Goal: Ask a question: Seek information or help from site administrators or community

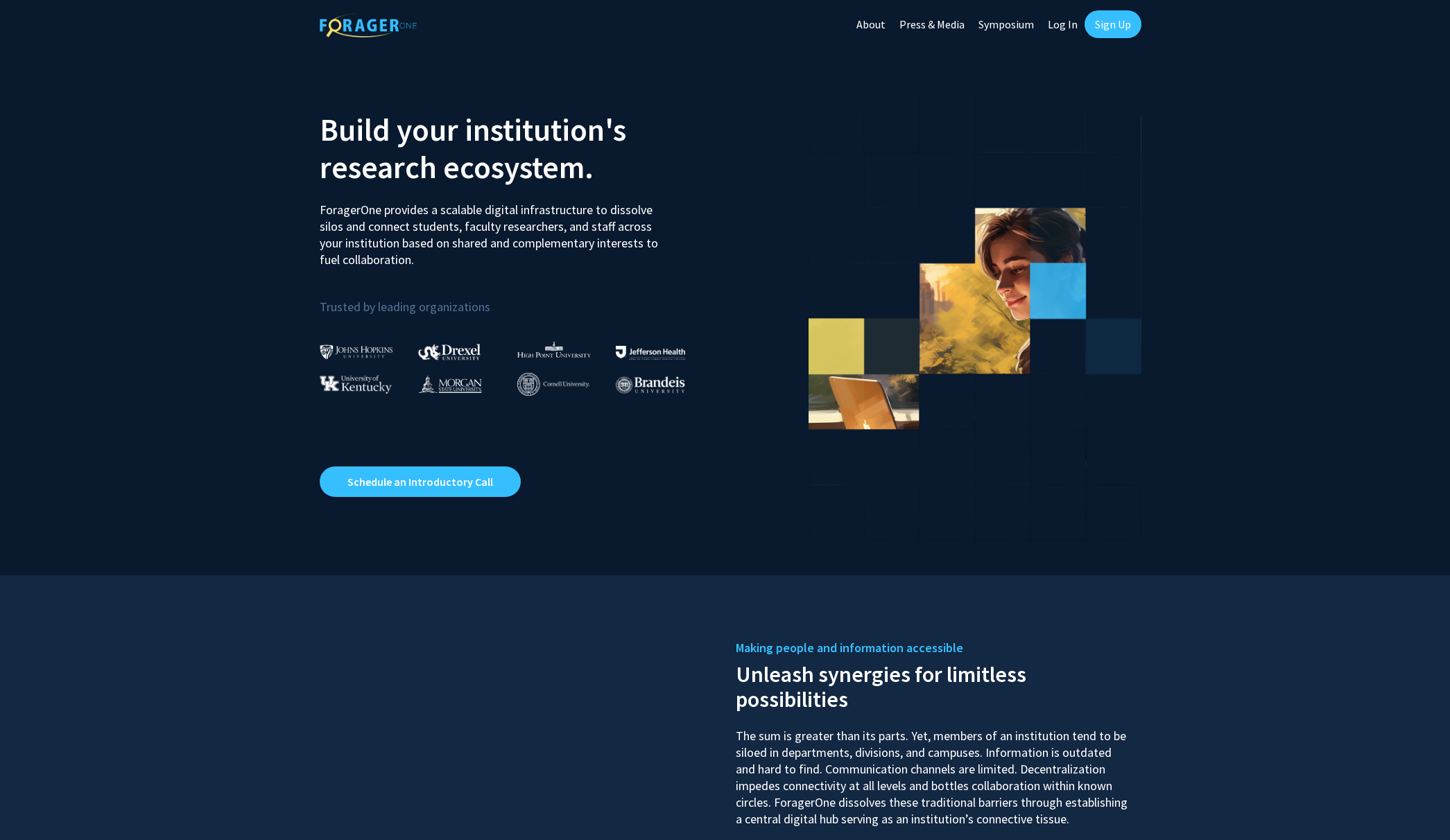
click at [1067, 26] on link "Log In" at bounding box center [1063, 24] width 44 height 48
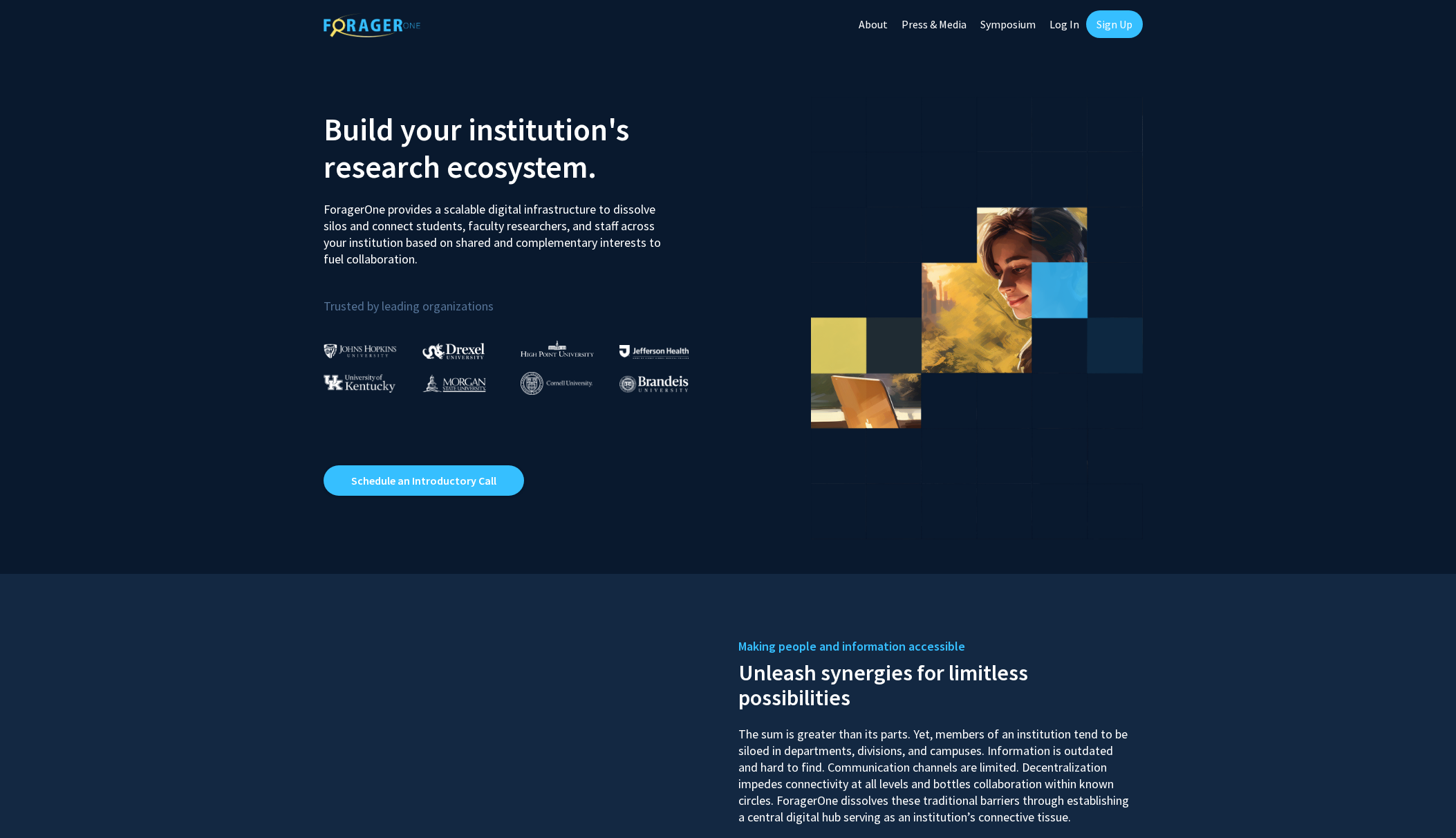
select select
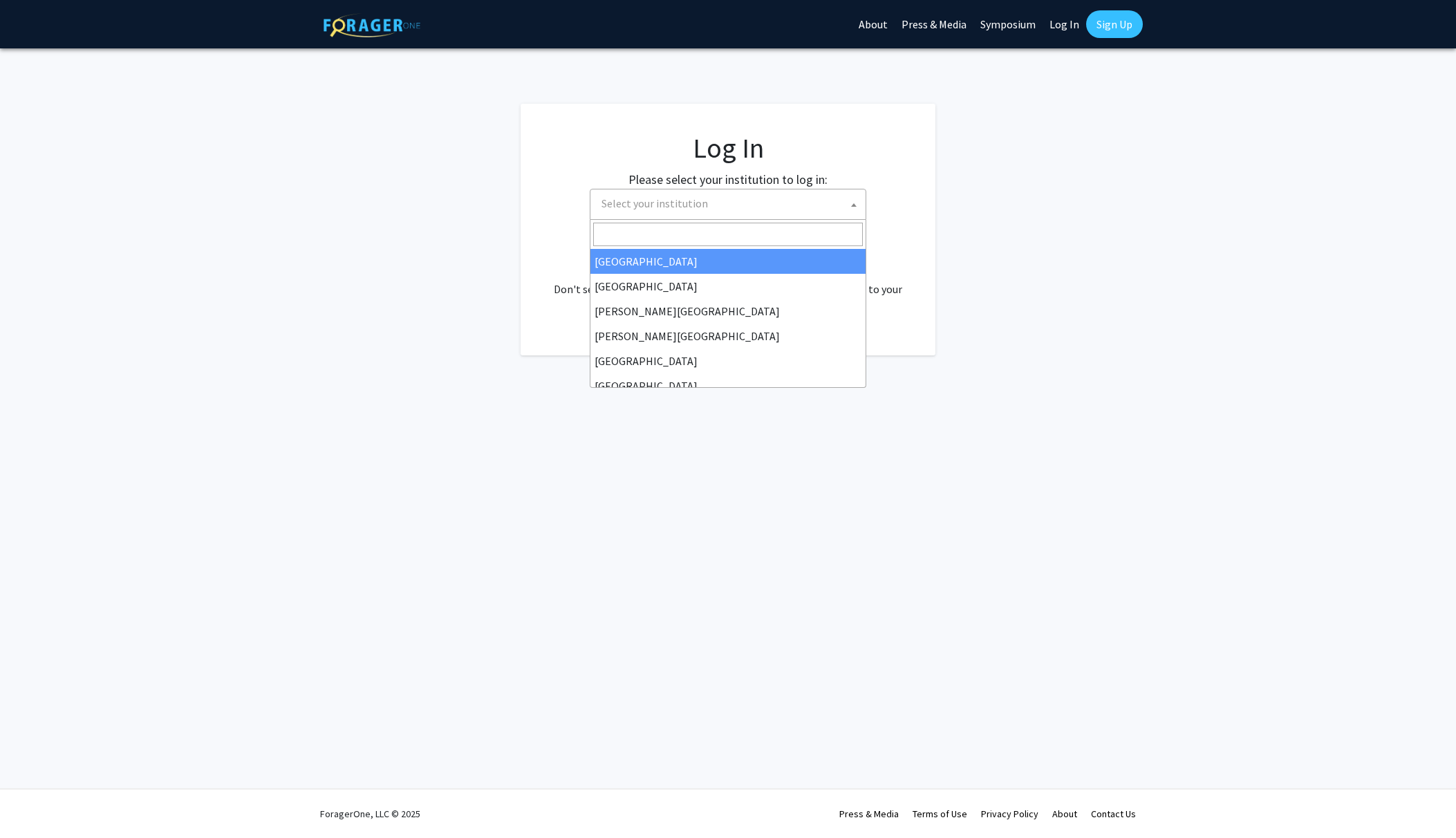
click at [723, 211] on span "Select your institution" at bounding box center [730, 203] width 269 height 28
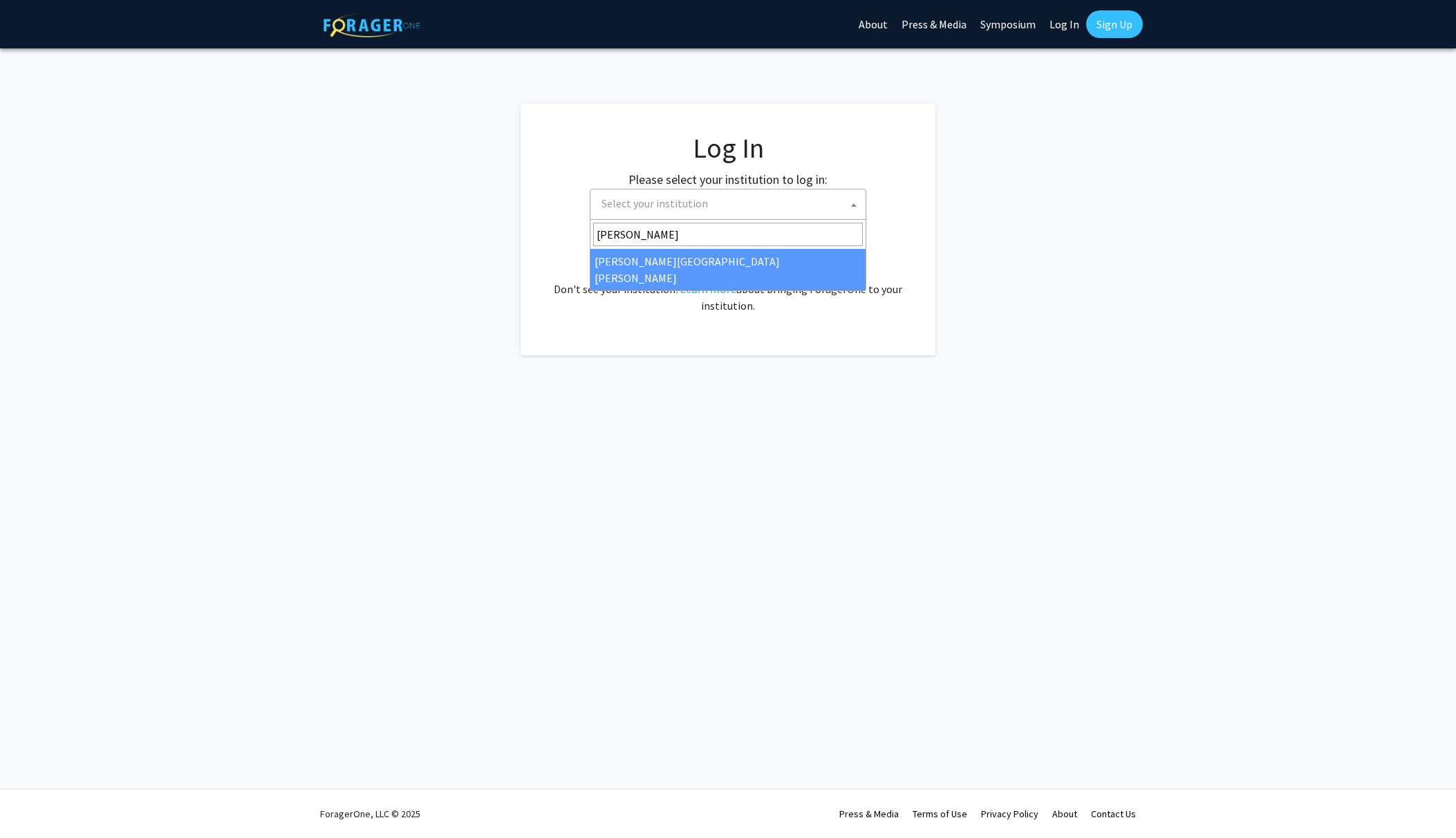
type input "[PERSON_NAME]"
select select "1"
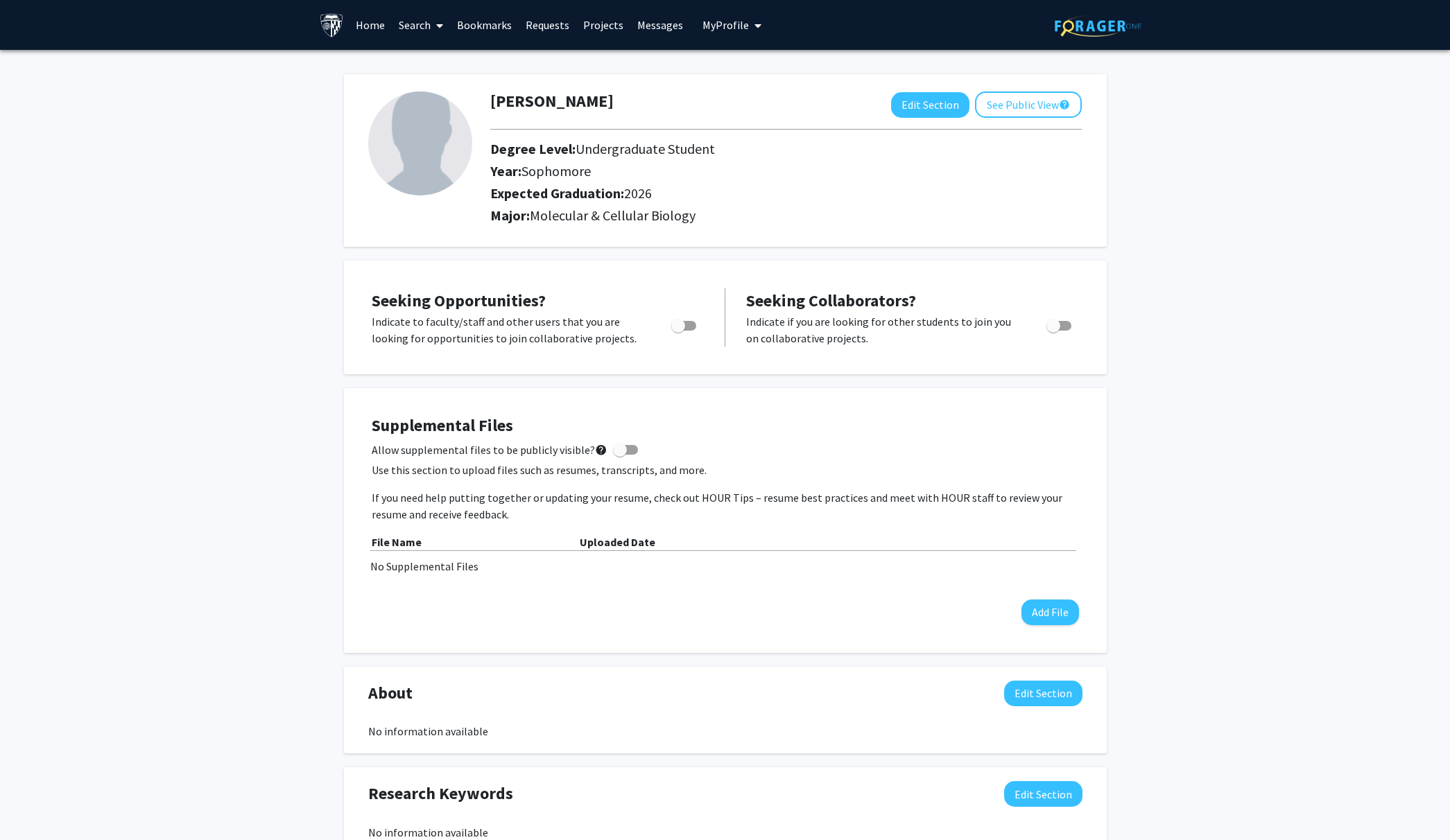
click at [424, 27] on link "Search" at bounding box center [420, 24] width 58 height 48
click at [432, 65] on span "Faculty/Staff" at bounding box center [442, 64] width 102 height 28
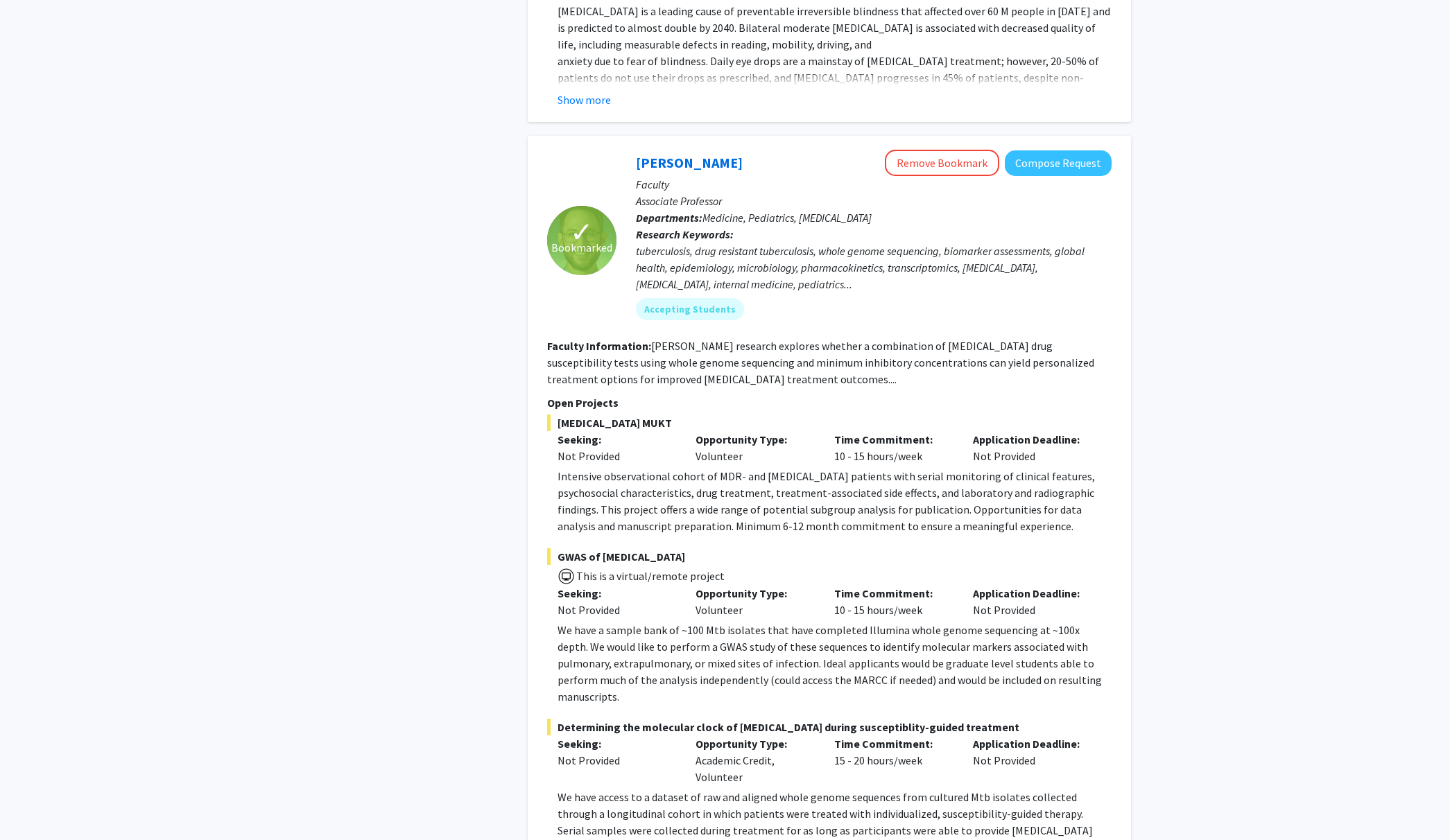
scroll to position [1789, 0]
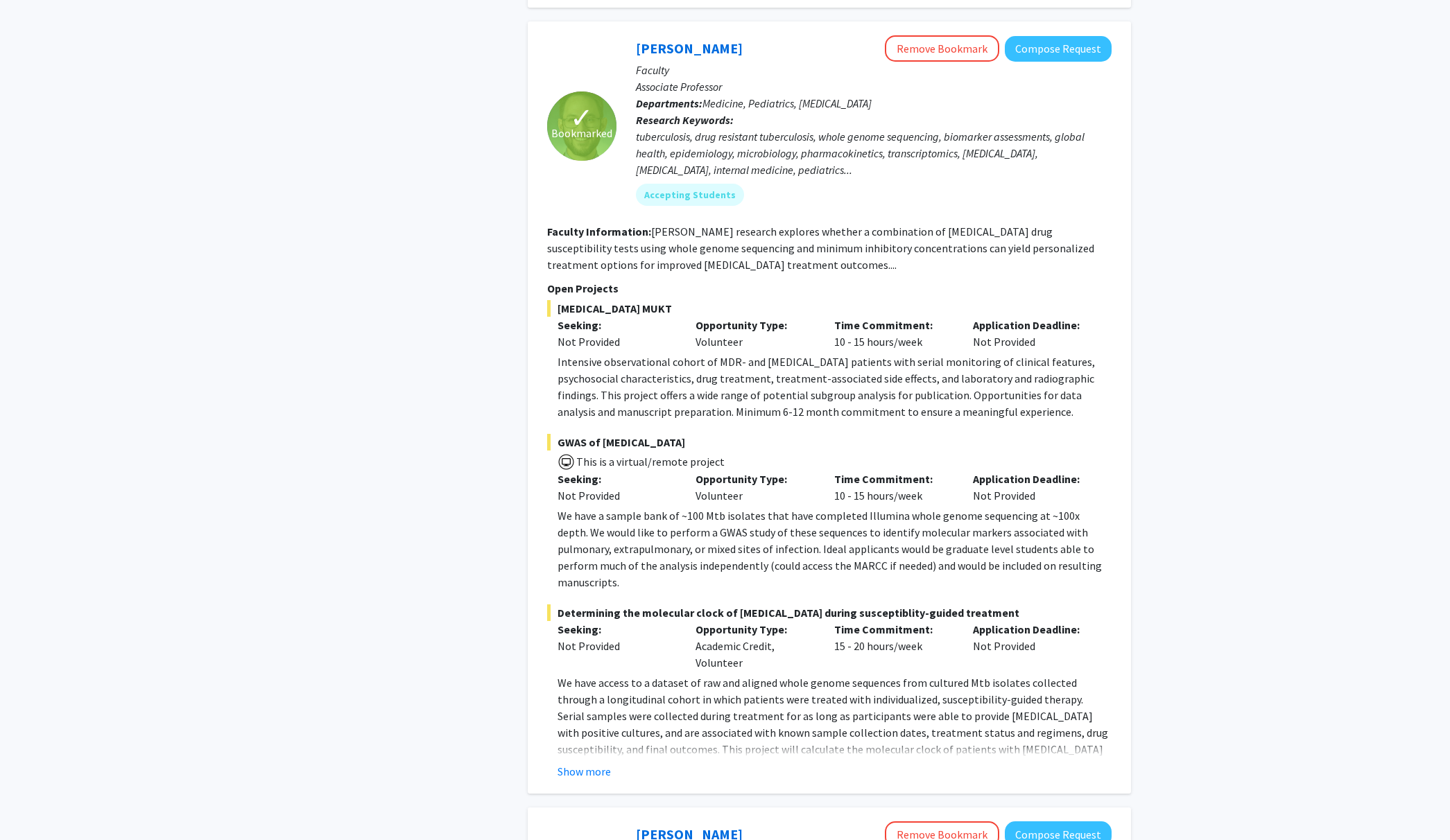
drag, startPoint x: 595, startPoint y: 436, endPoint x: 1057, endPoint y: 462, distance: 462.7
click at [1057, 462] on div "GWAS of Mycobacterium tuberculosis This is a virtual/remote project Seeking: No…" at bounding box center [830, 512] width 565 height 157
click at [1057, 507] on p "We have a sample bank of ~100 Mtb isolates that have completed Illumina whole g…" at bounding box center [834, 549] width 554 height 83
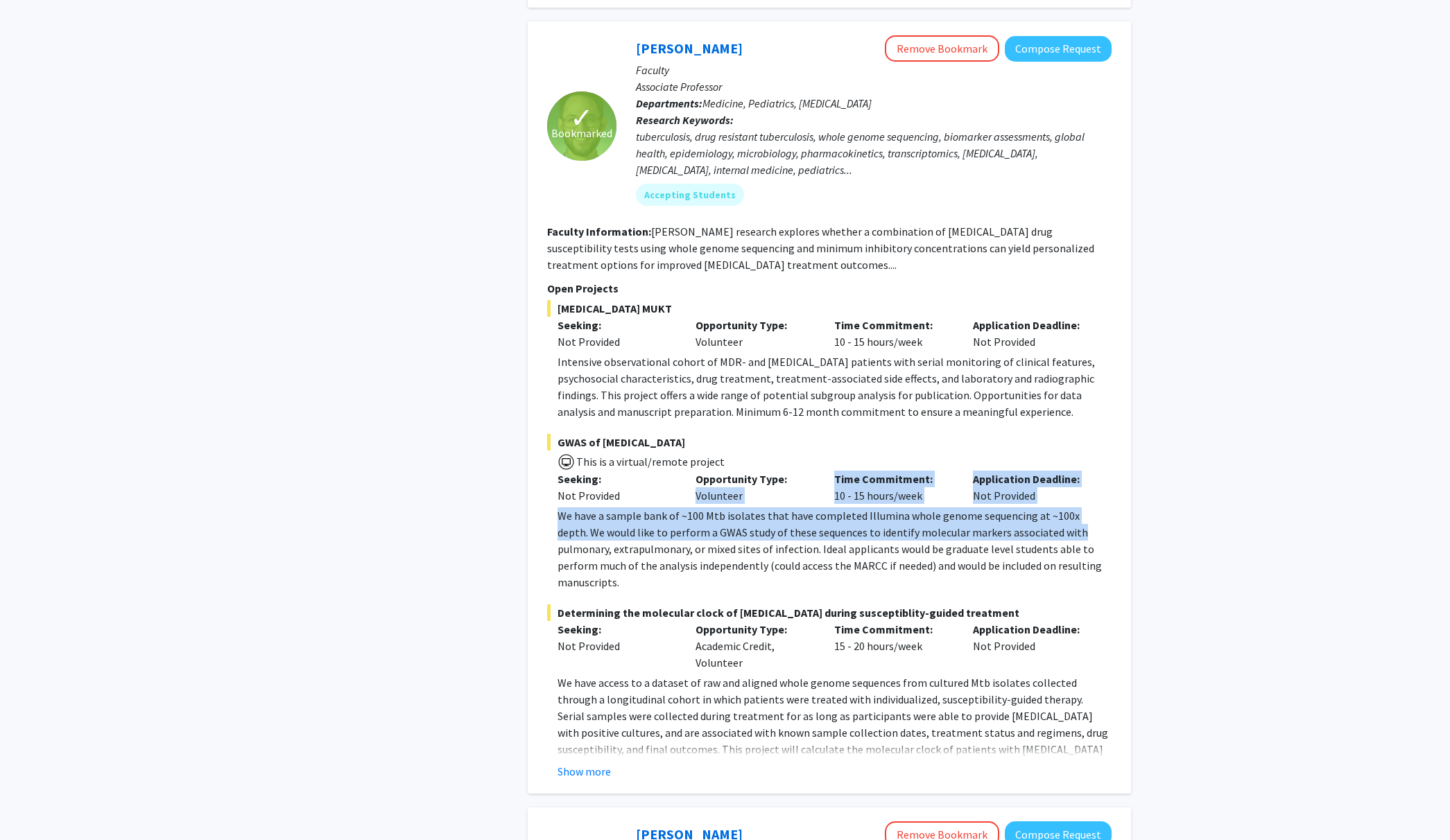
drag, startPoint x: 958, startPoint y: 467, endPoint x: 806, endPoint y: 431, distance: 156.2
click at [806, 434] on div "GWAS of Mycobacterium tuberculosis This is a virtual/remote project Seeking: No…" at bounding box center [830, 512] width 565 height 157
click at [806, 471] on p "Opportunity Type:" at bounding box center [754, 479] width 118 height 16
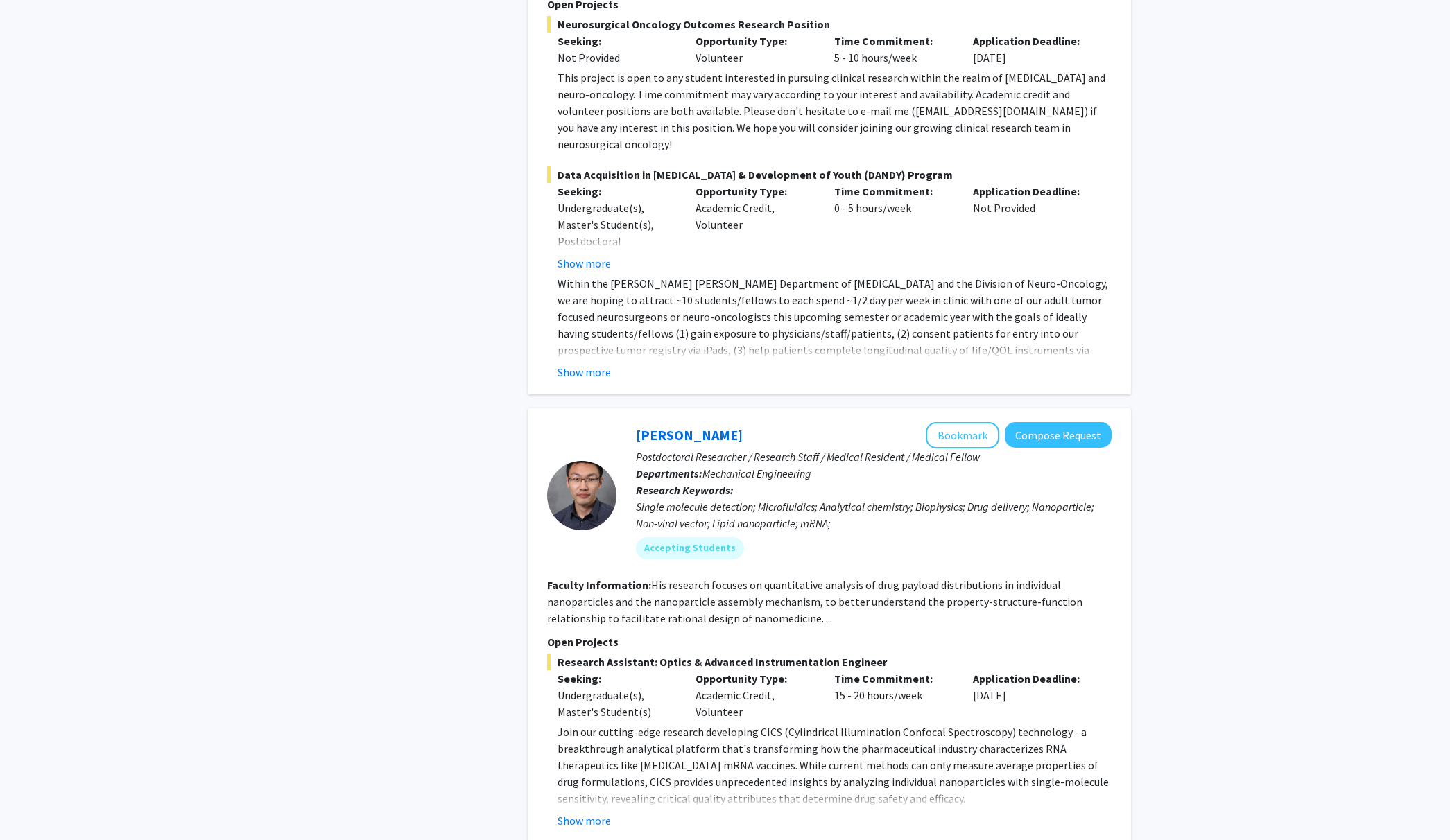
scroll to position [4485, 0]
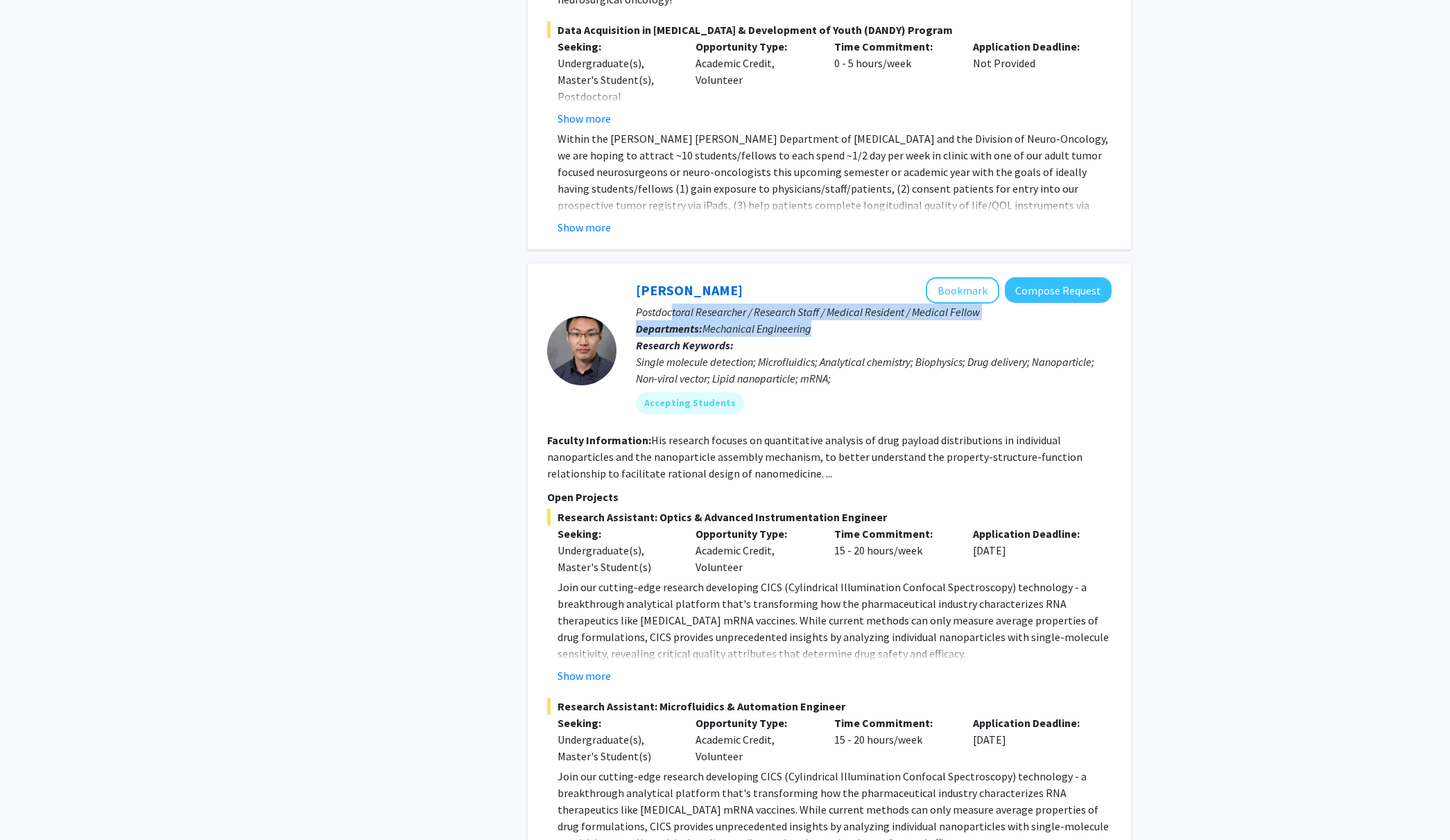
drag, startPoint x: 700, startPoint y: 186, endPoint x: 837, endPoint y: 197, distance: 137.4
click at [836, 277] on div "Sixuan Li Bookmark Compose Request Postdoctoral Researcher / Research Staff / M…" at bounding box center [864, 351] width 495 height 148
click at [838, 321] on p "Departments: Mechanical Engineering" at bounding box center [873, 329] width 476 height 16
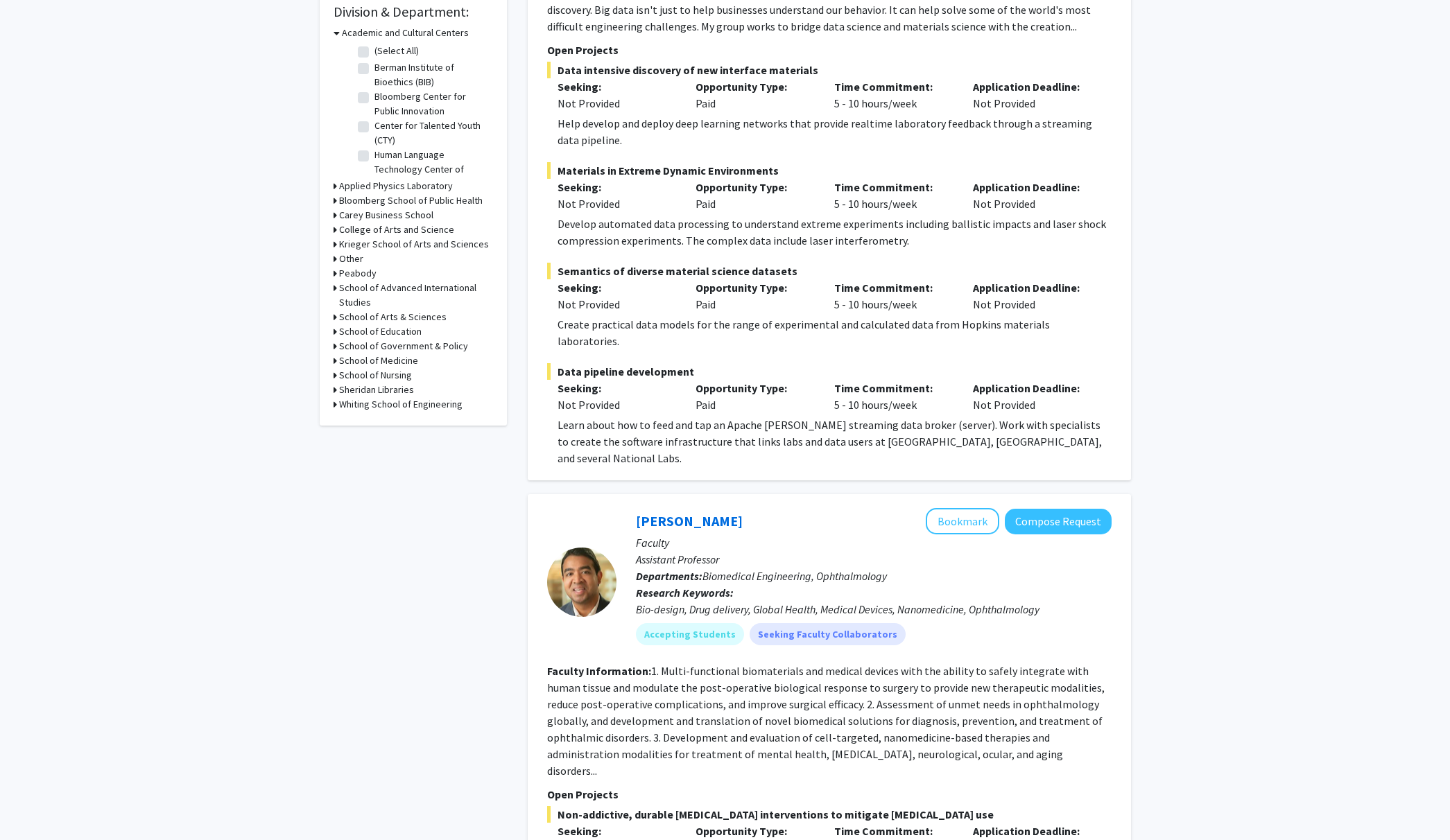
scroll to position [0, 0]
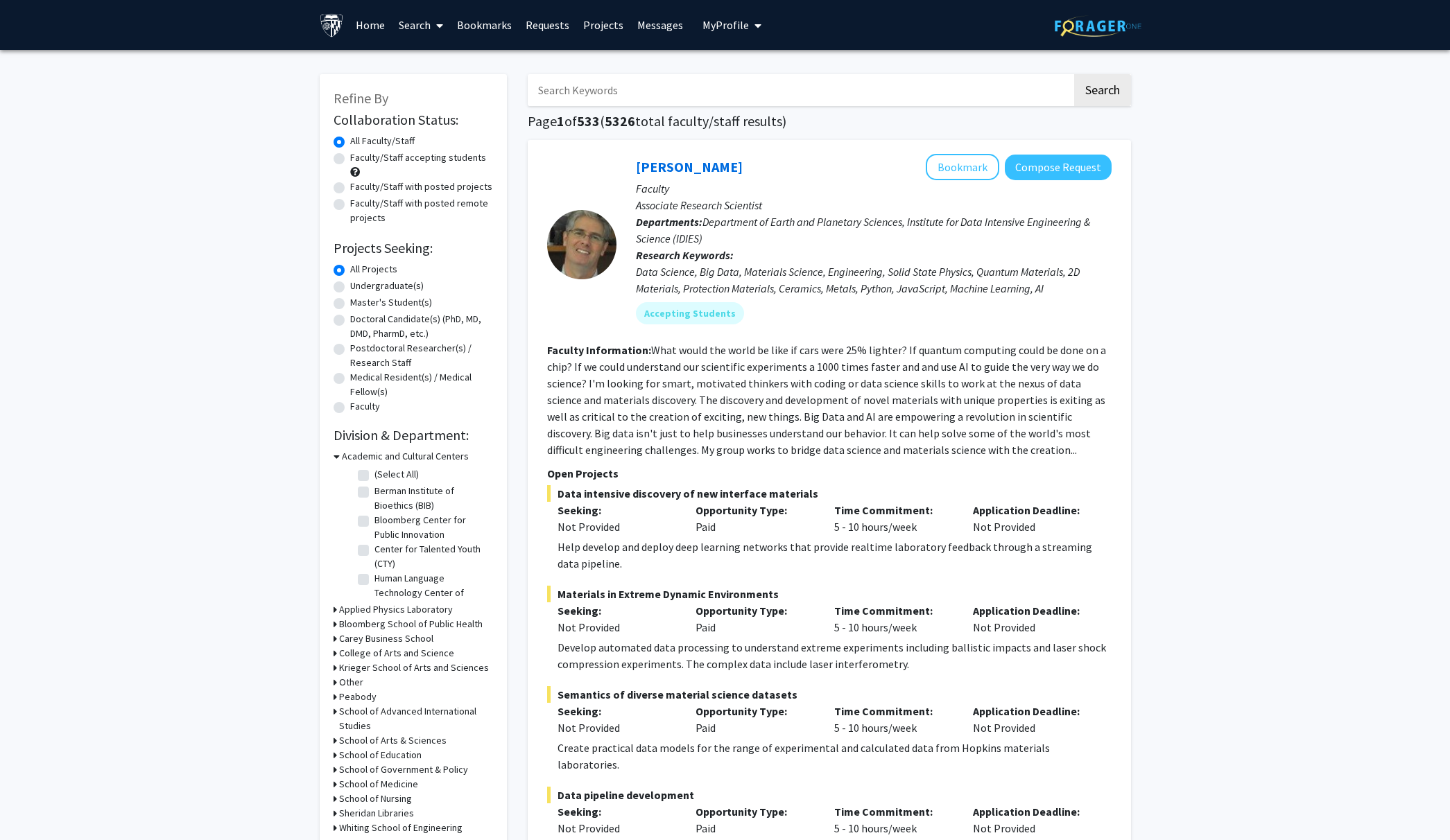
click at [410, 285] on label "Undergraduate(s)" at bounding box center [387, 286] width 73 height 15
click at [359, 285] on input "Undergraduate(s)" at bounding box center [354, 283] width 9 height 9
radio input "true"
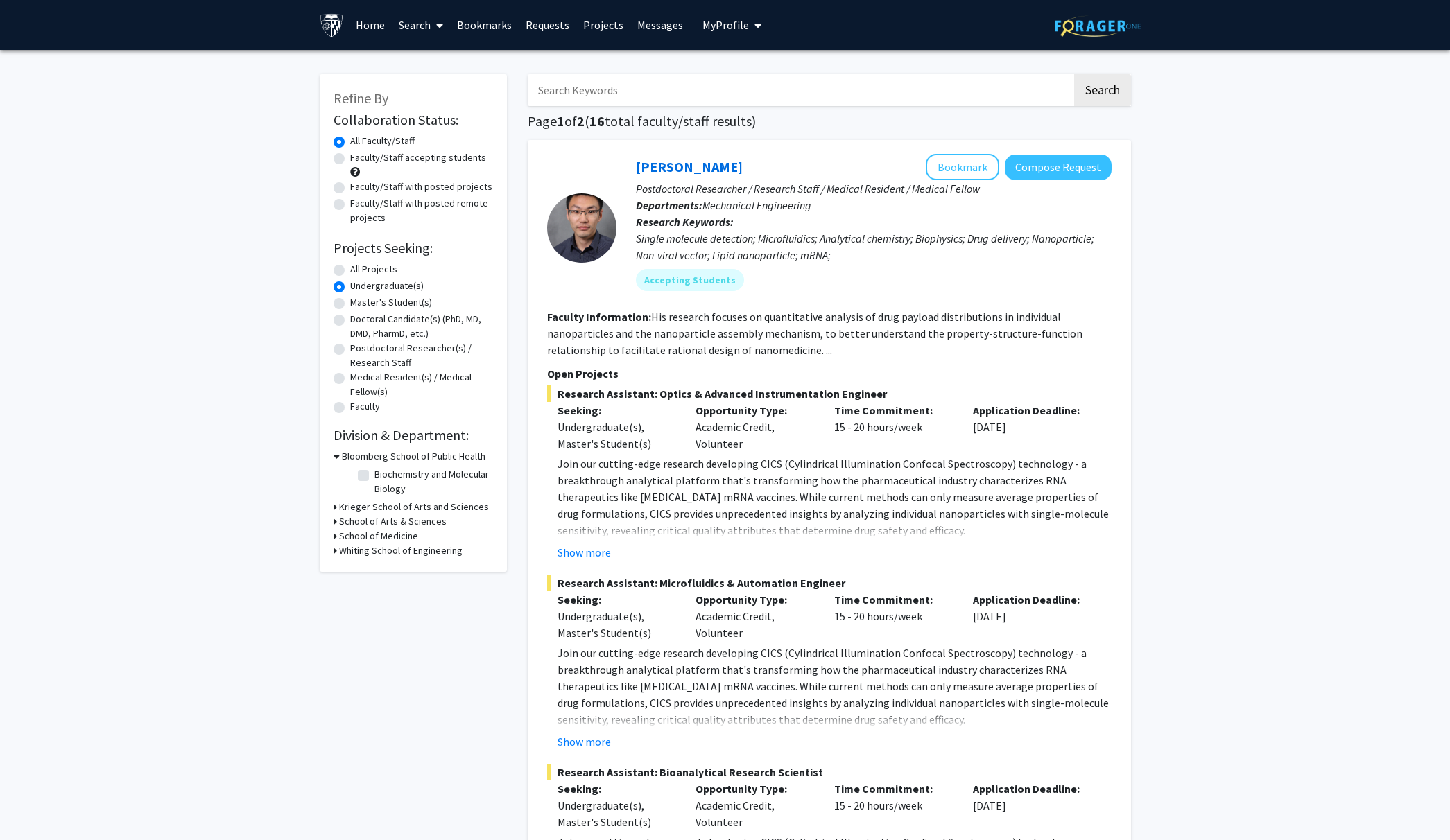
click at [406, 506] on h3 "Krieger School of Arts and Sciences" at bounding box center [415, 507] width 150 height 15
click at [393, 524] on label "(Select All)" at bounding box center [397, 525] width 44 height 15
click at [384, 524] on input "(Select All)" at bounding box center [379, 522] width 9 height 9
checkbox input "true"
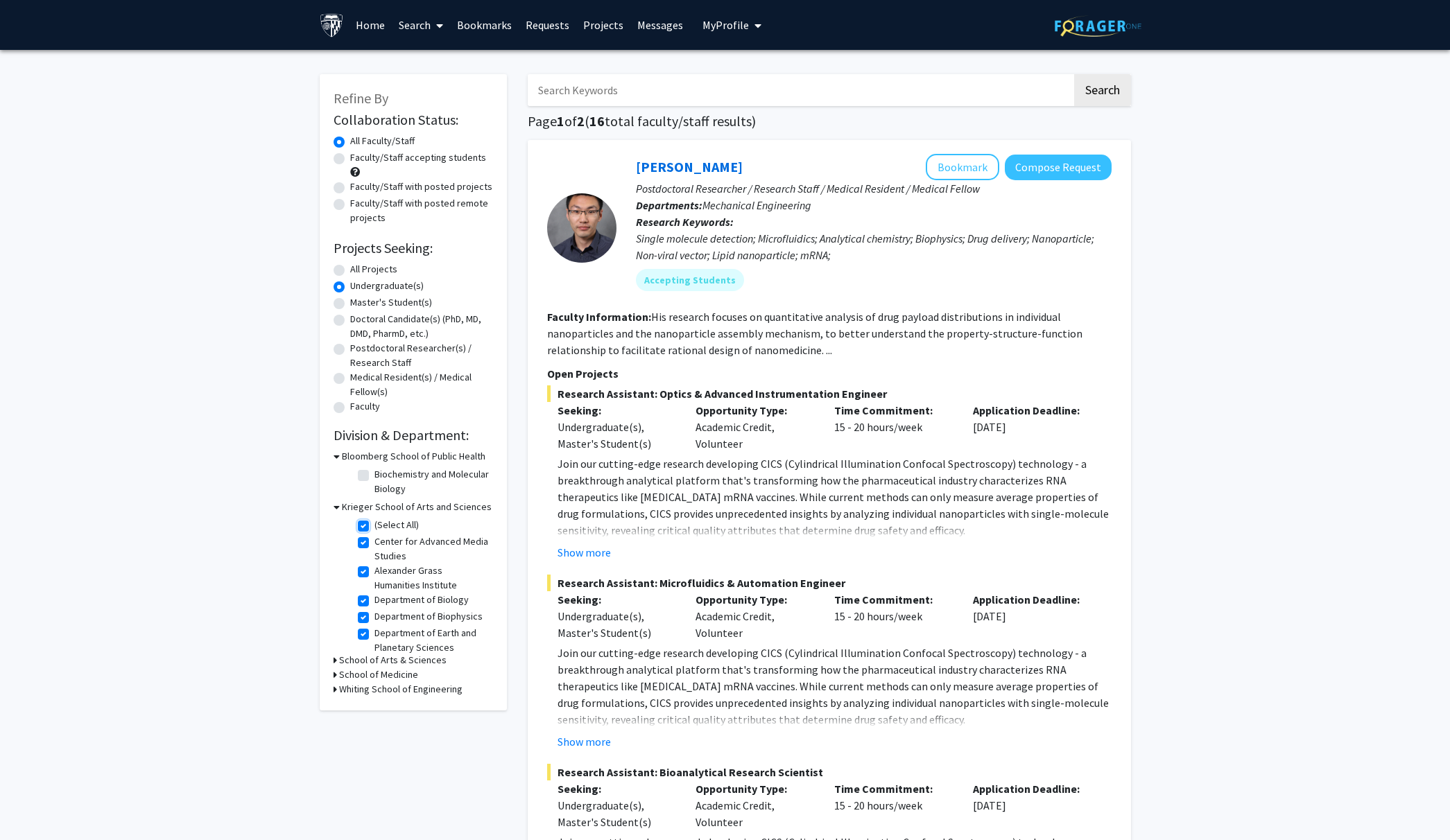
checkbox input "true"
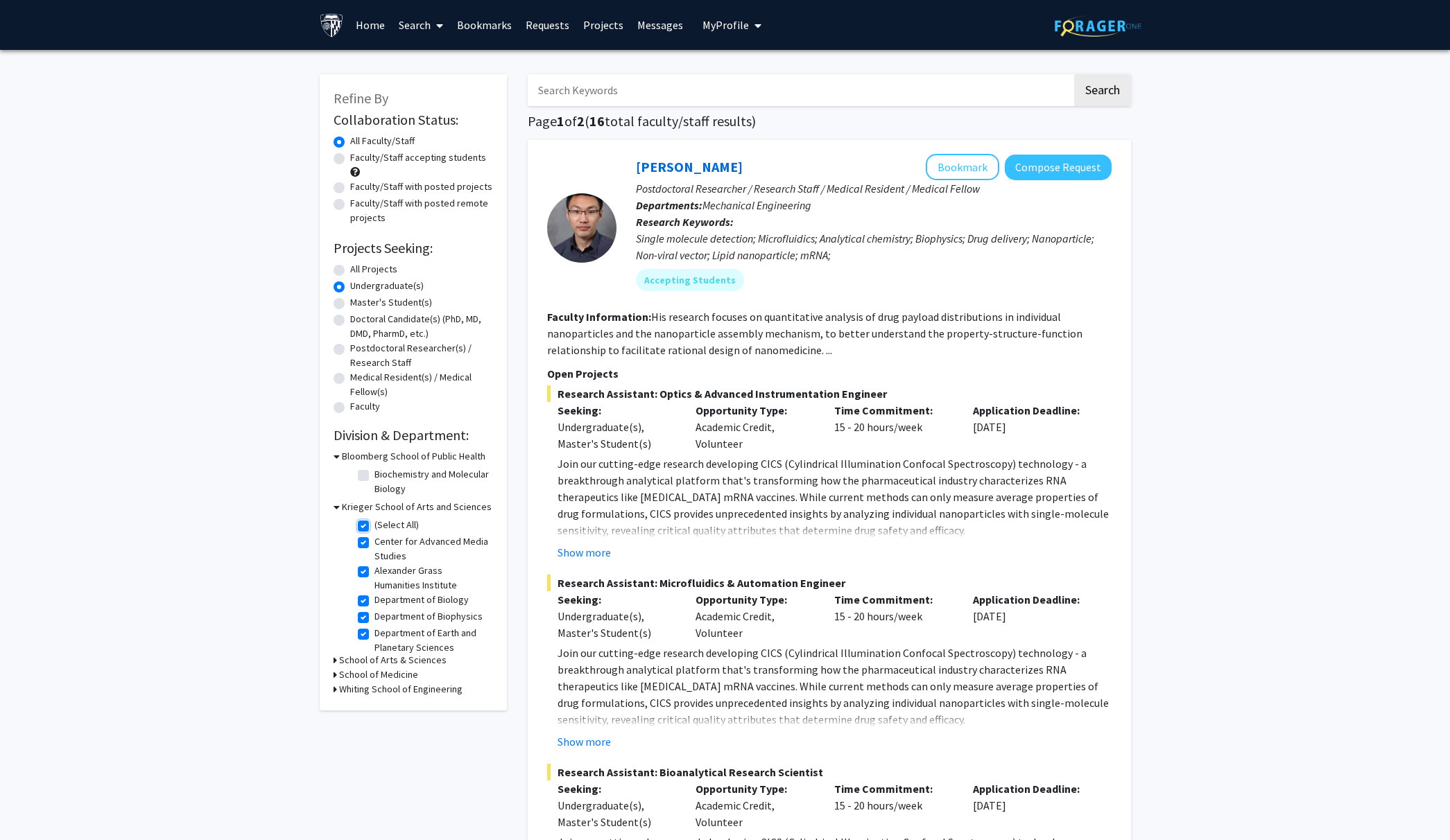
checkbox input "true"
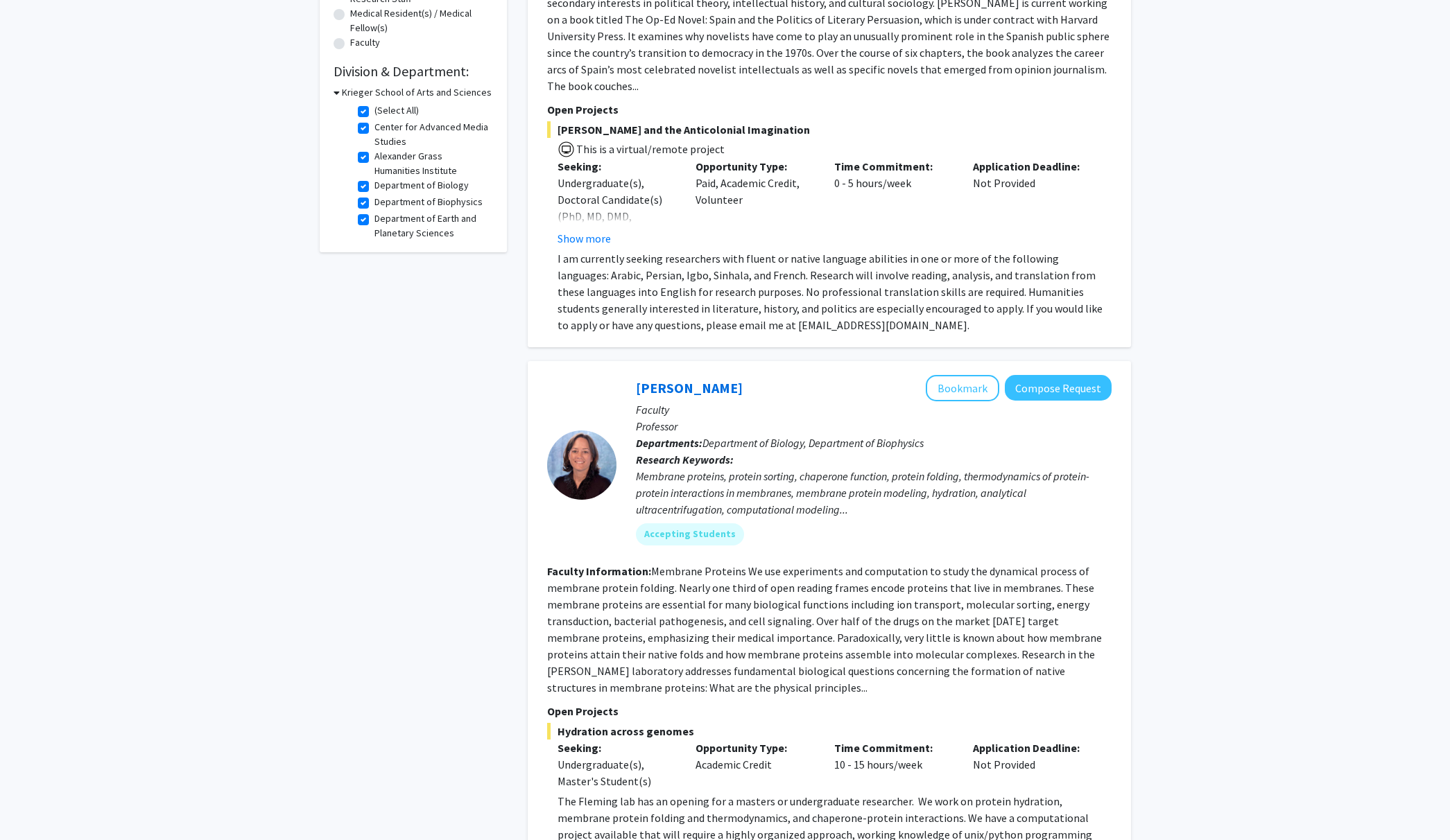
scroll to position [670, 0]
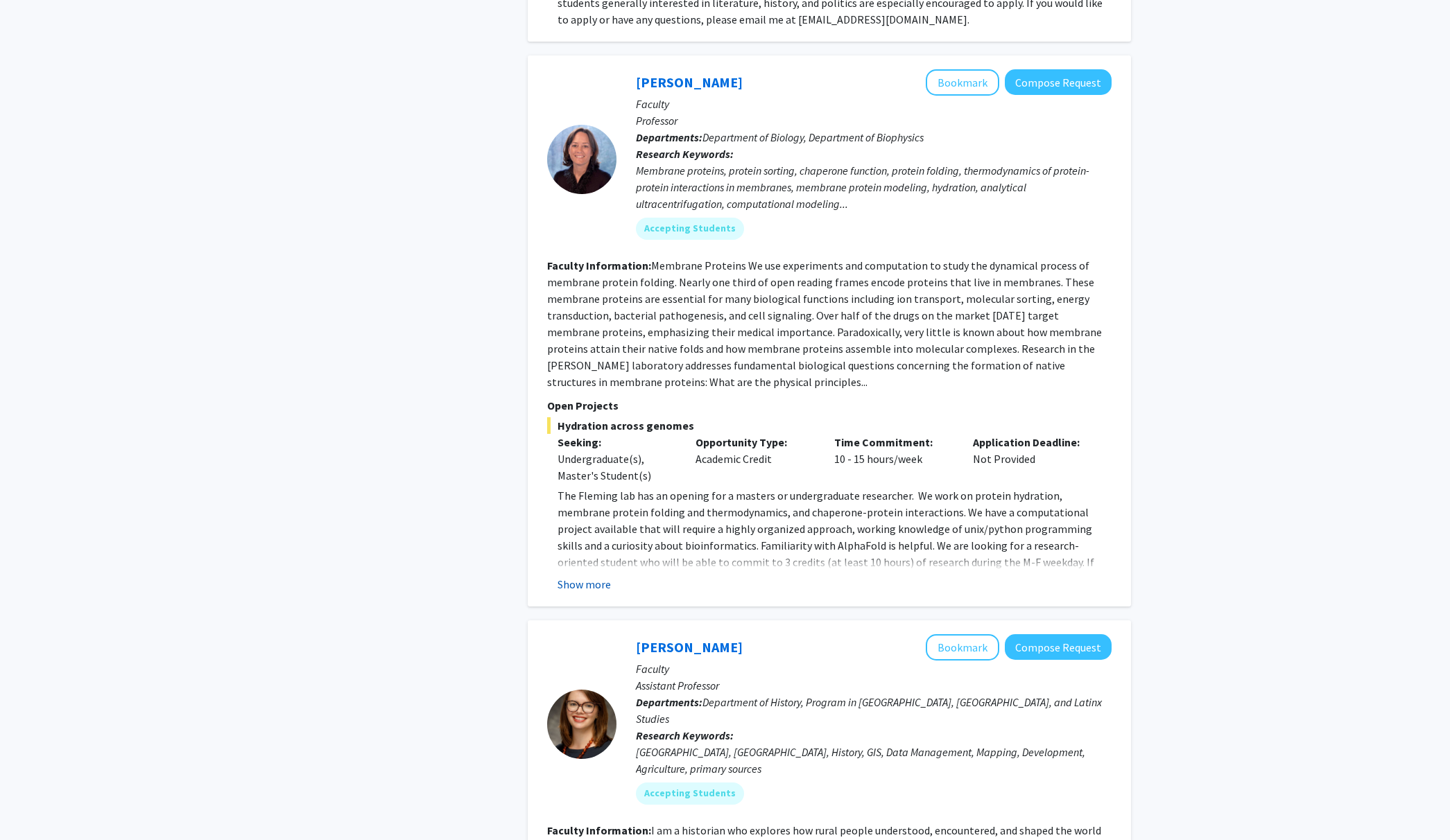
click at [601, 576] on button "Show more" at bounding box center [583, 584] width 53 height 16
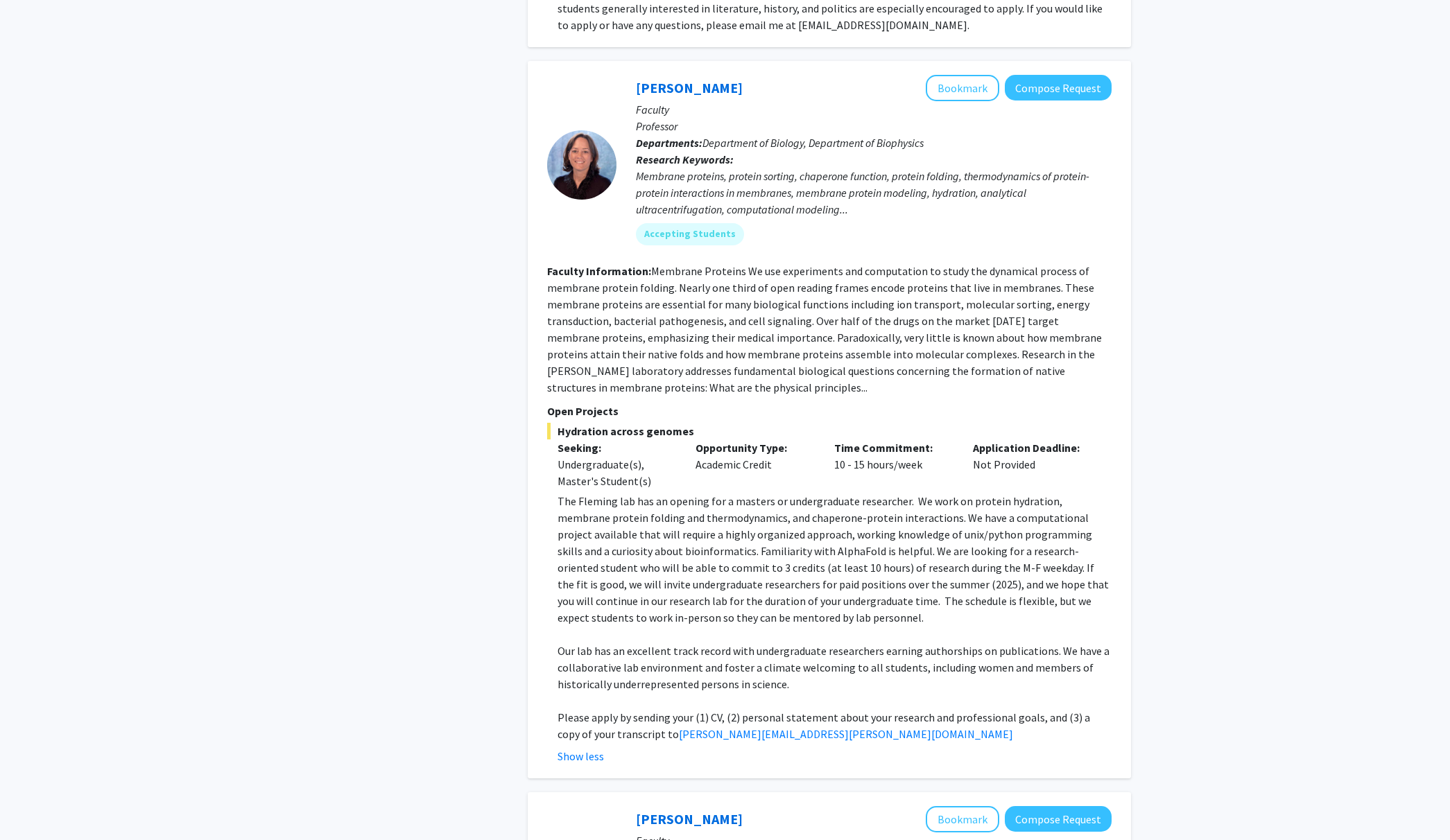
scroll to position [661, 0]
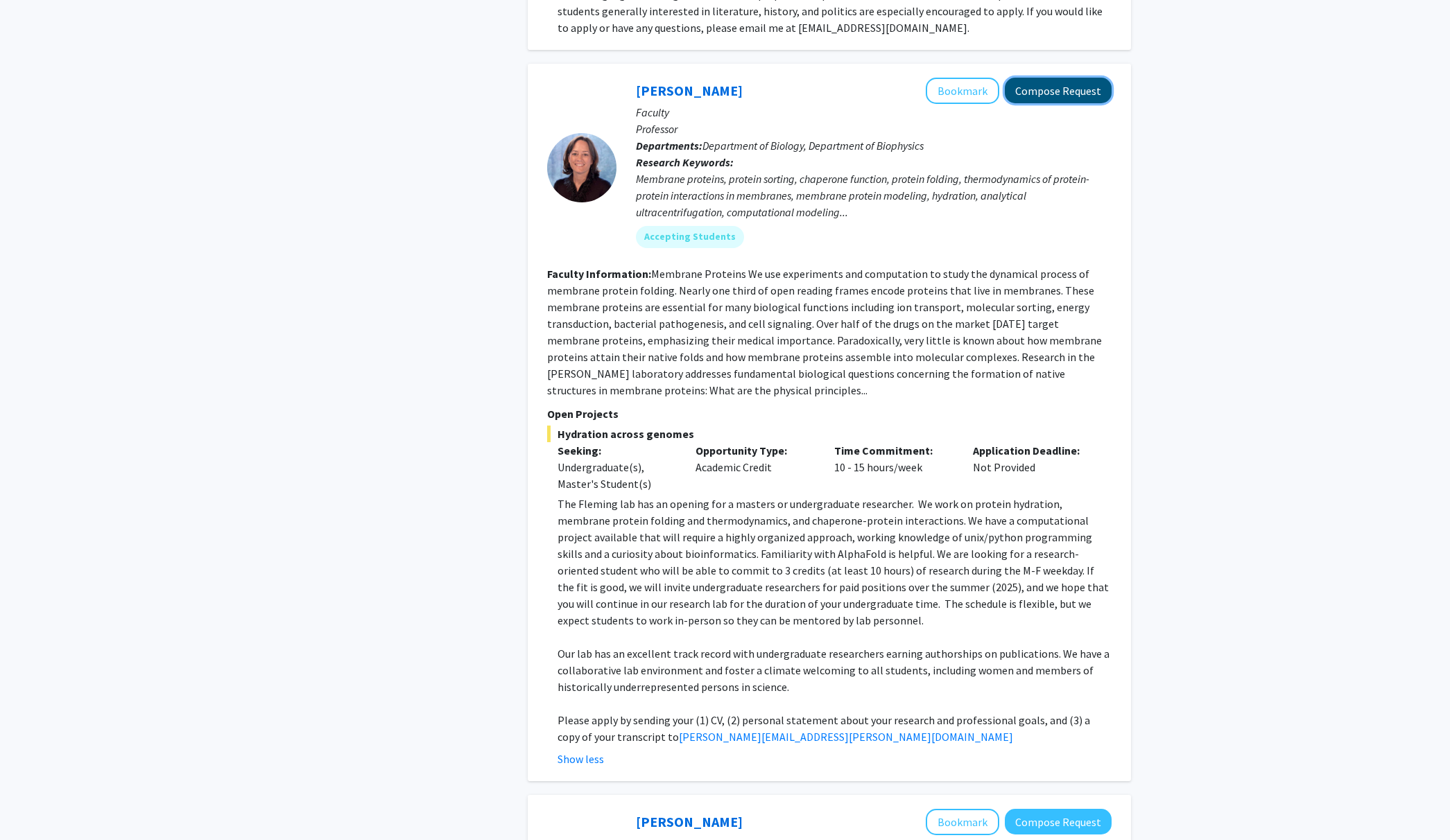
click at [1027, 77] on button "Compose Request" at bounding box center [1058, 90] width 107 height 25
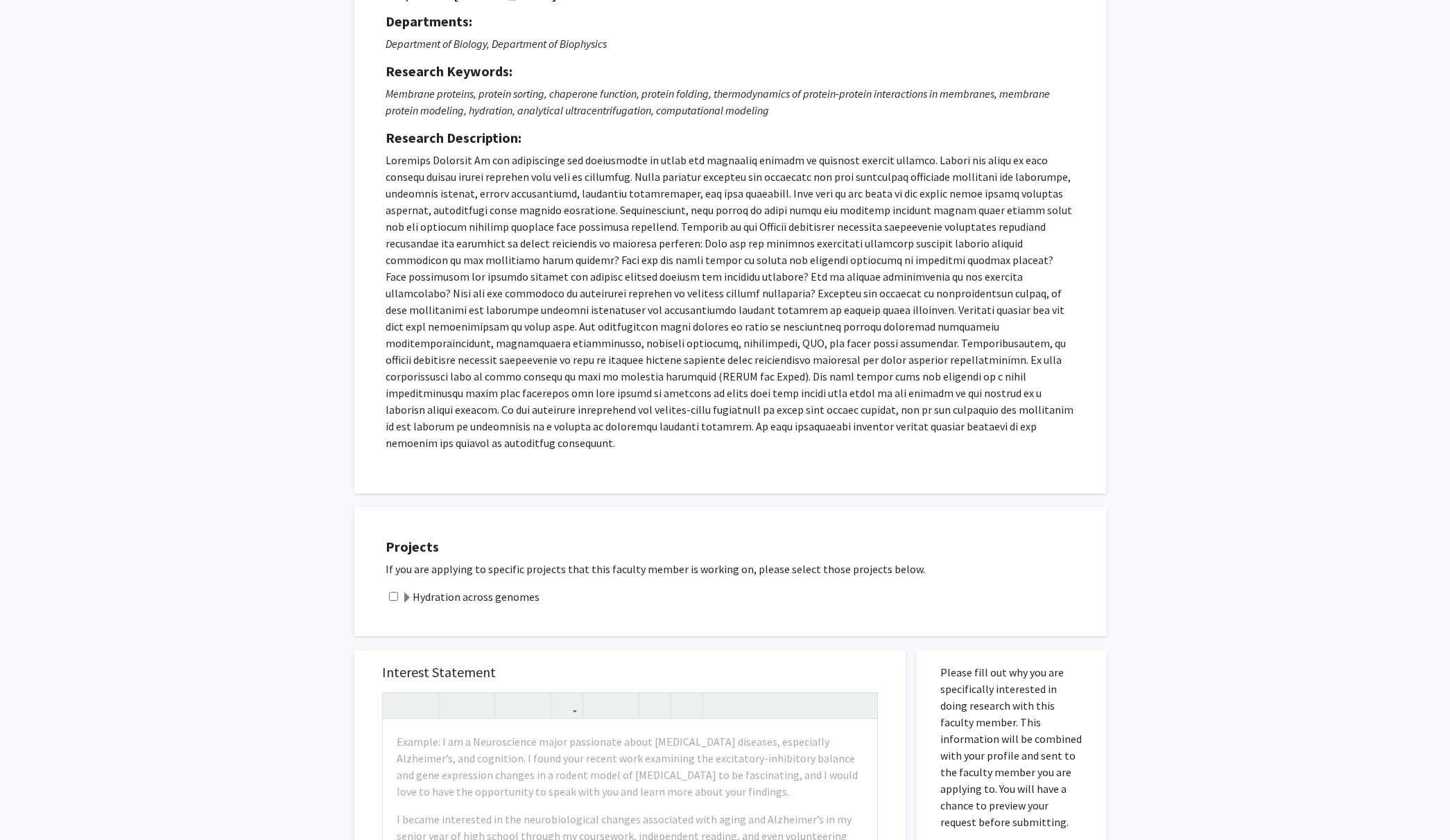
scroll to position [294, 0]
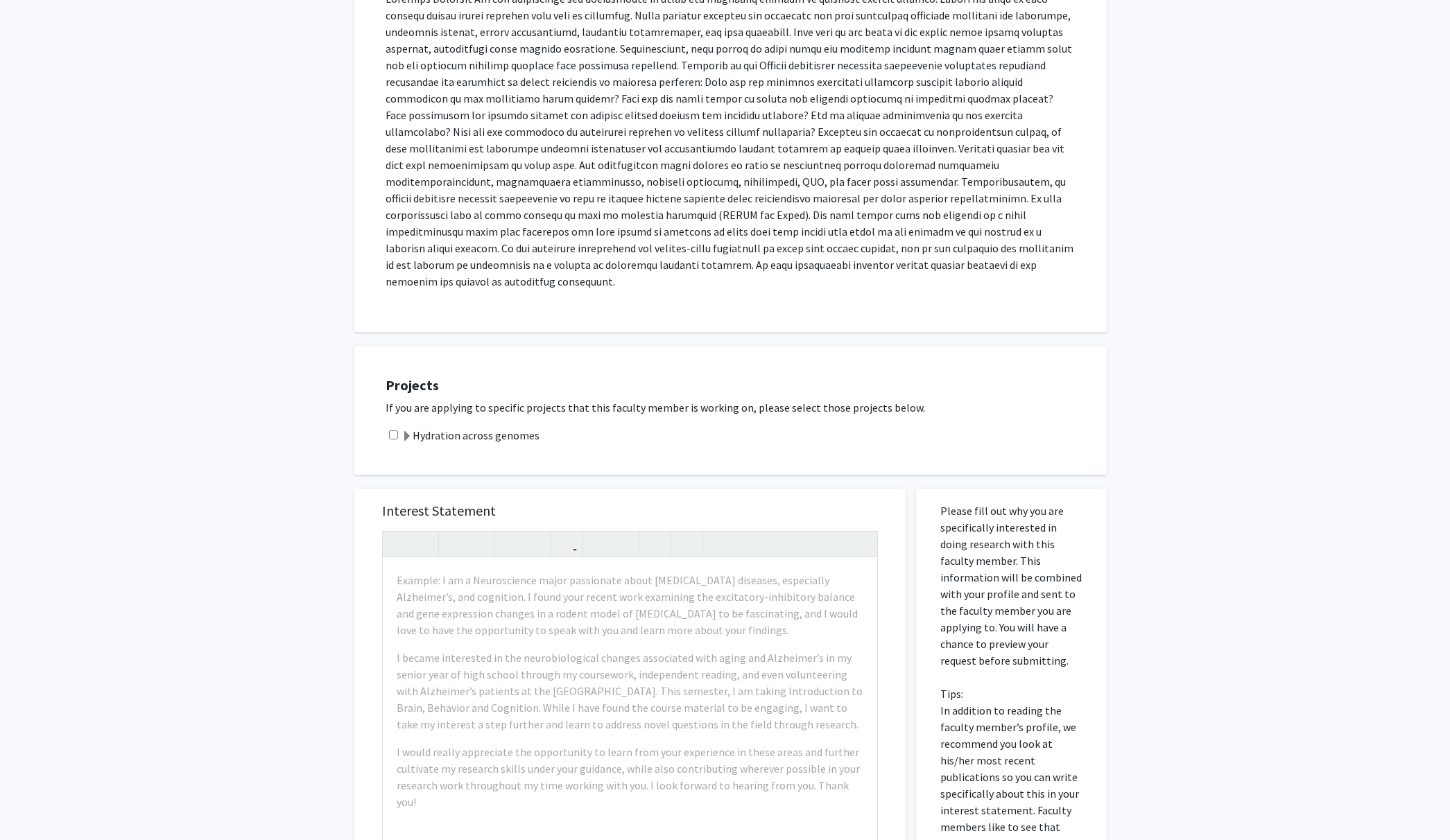
click at [532, 427] on label "Hydration across genomes" at bounding box center [470, 435] width 138 height 16
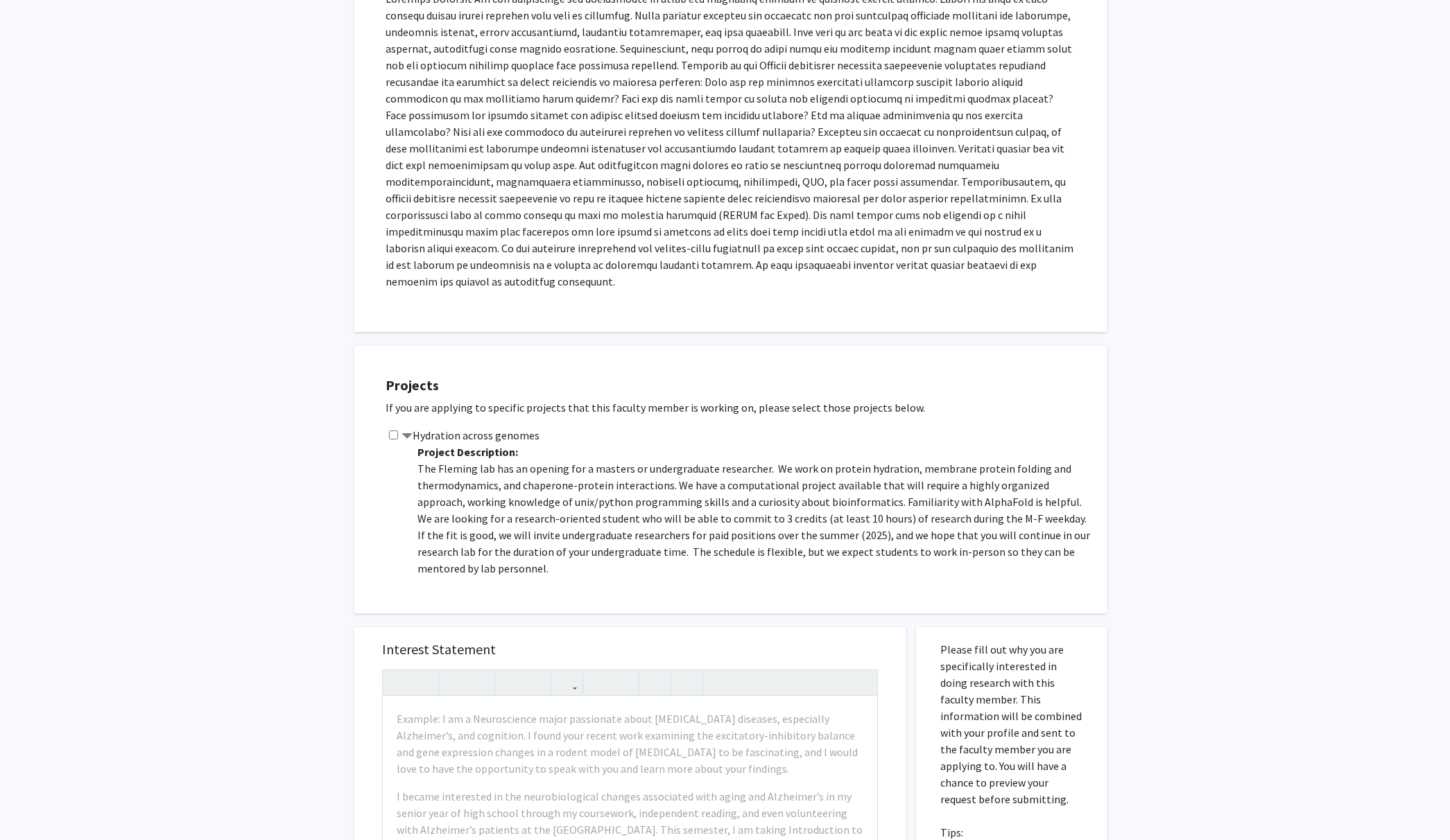
click at [532, 427] on label "Hydration across genomes" at bounding box center [470, 435] width 138 height 16
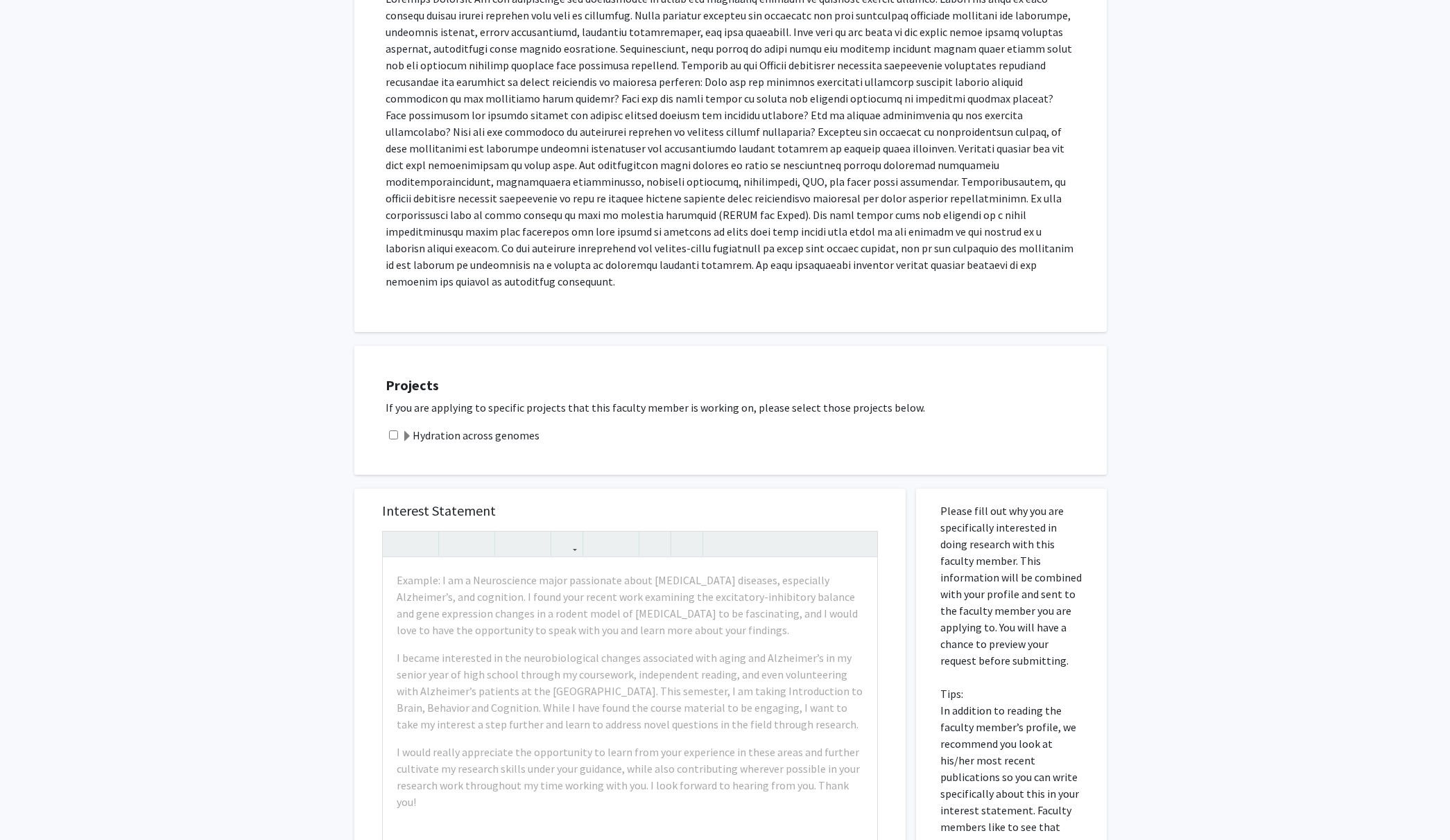
scroll to position [612, 0]
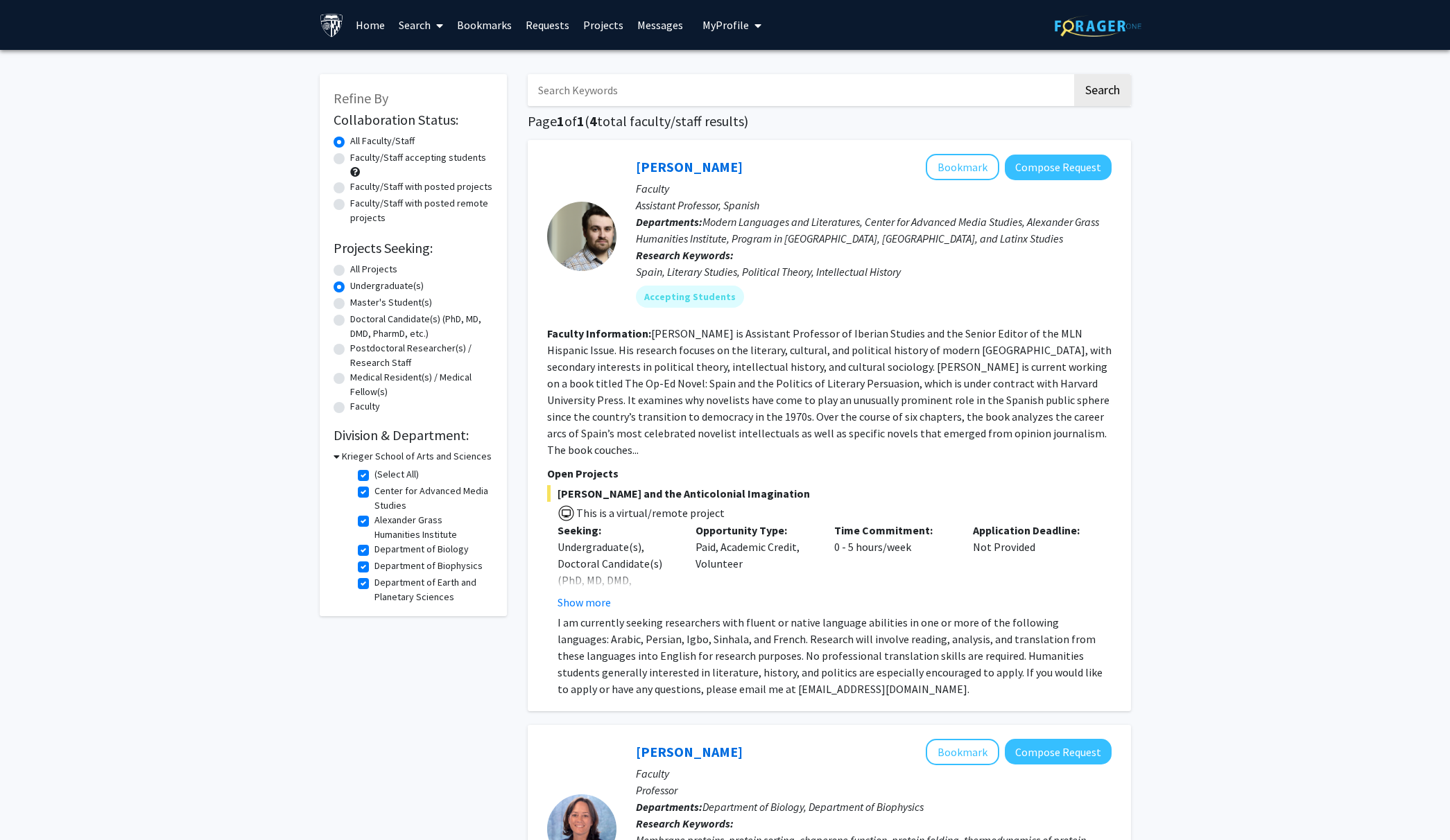
click at [404, 475] on label "(Select All)" at bounding box center [397, 475] width 44 height 15
click at [384, 475] on input "(Select All)" at bounding box center [379, 471] width 9 height 9
checkbox input "false"
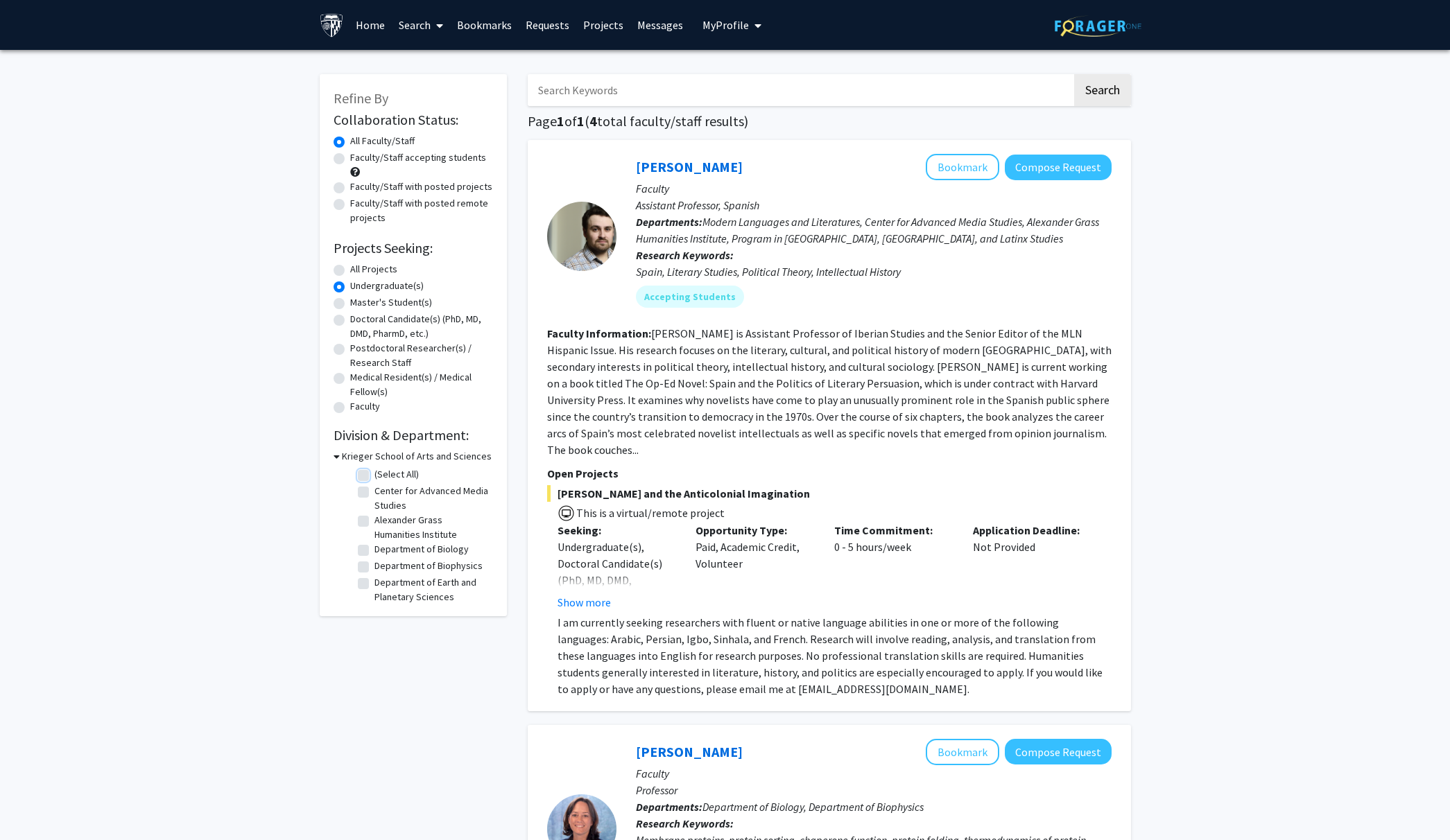
checkbox input "false"
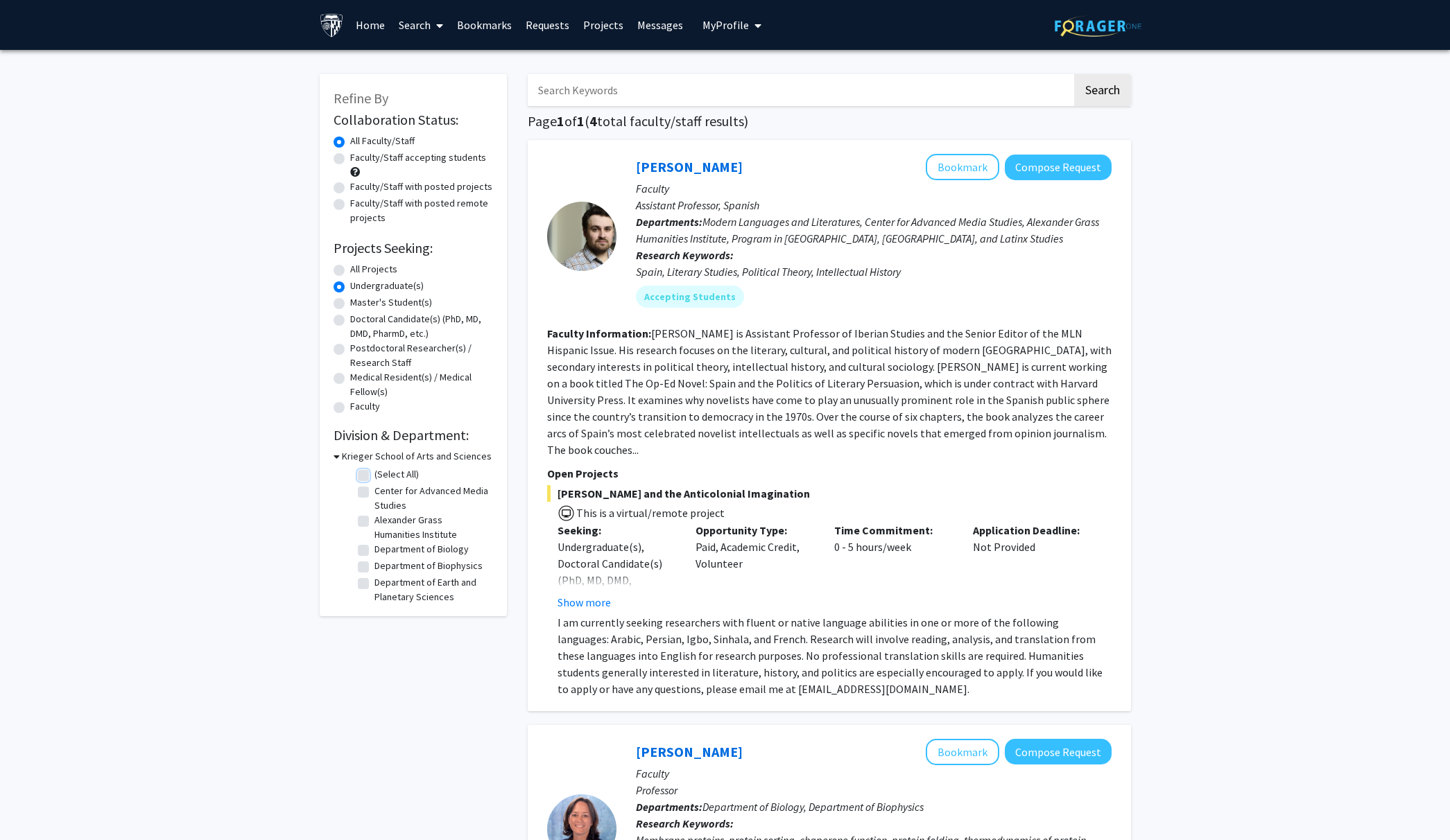
checkbox input "false"
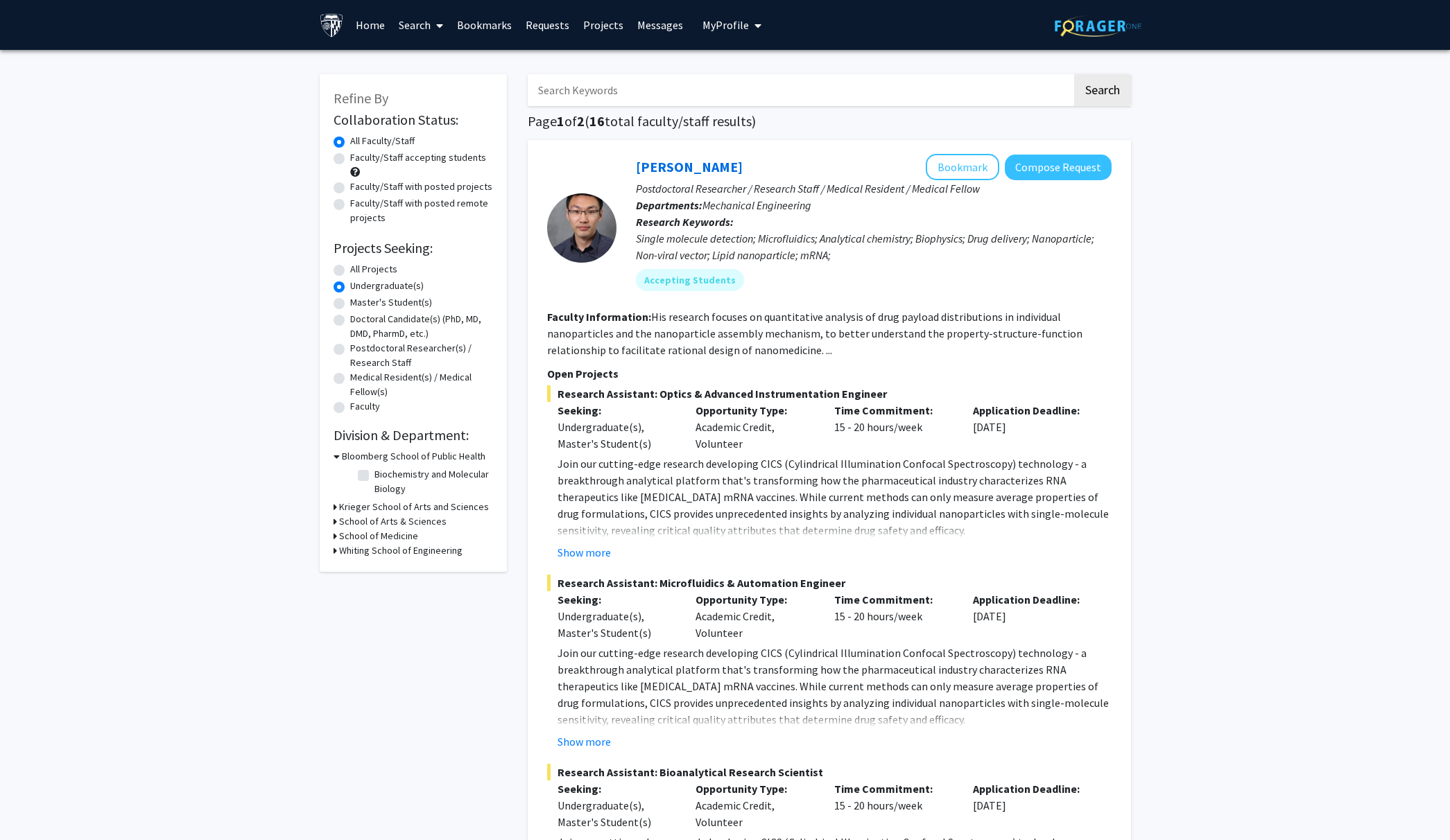
click at [390, 506] on h3 "Krieger School of Arts and Sciences" at bounding box center [415, 507] width 150 height 15
click at [393, 598] on label "Department of Biology" at bounding box center [422, 600] width 95 height 15
click at [384, 598] on input "Department of Biology" at bounding box center [379, 597] width 9 height 9
checkbox input "true"
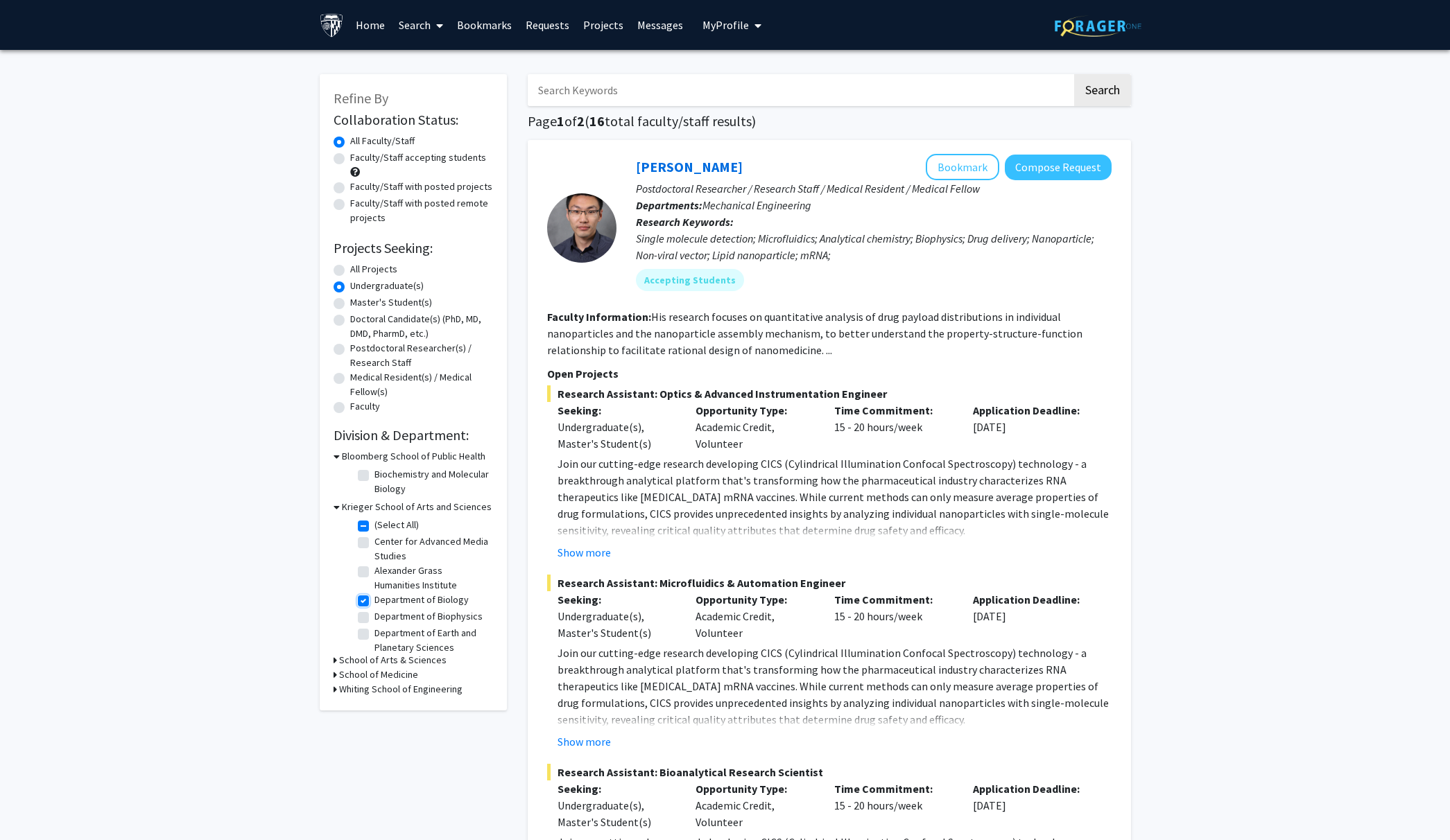
checkbox input "true"
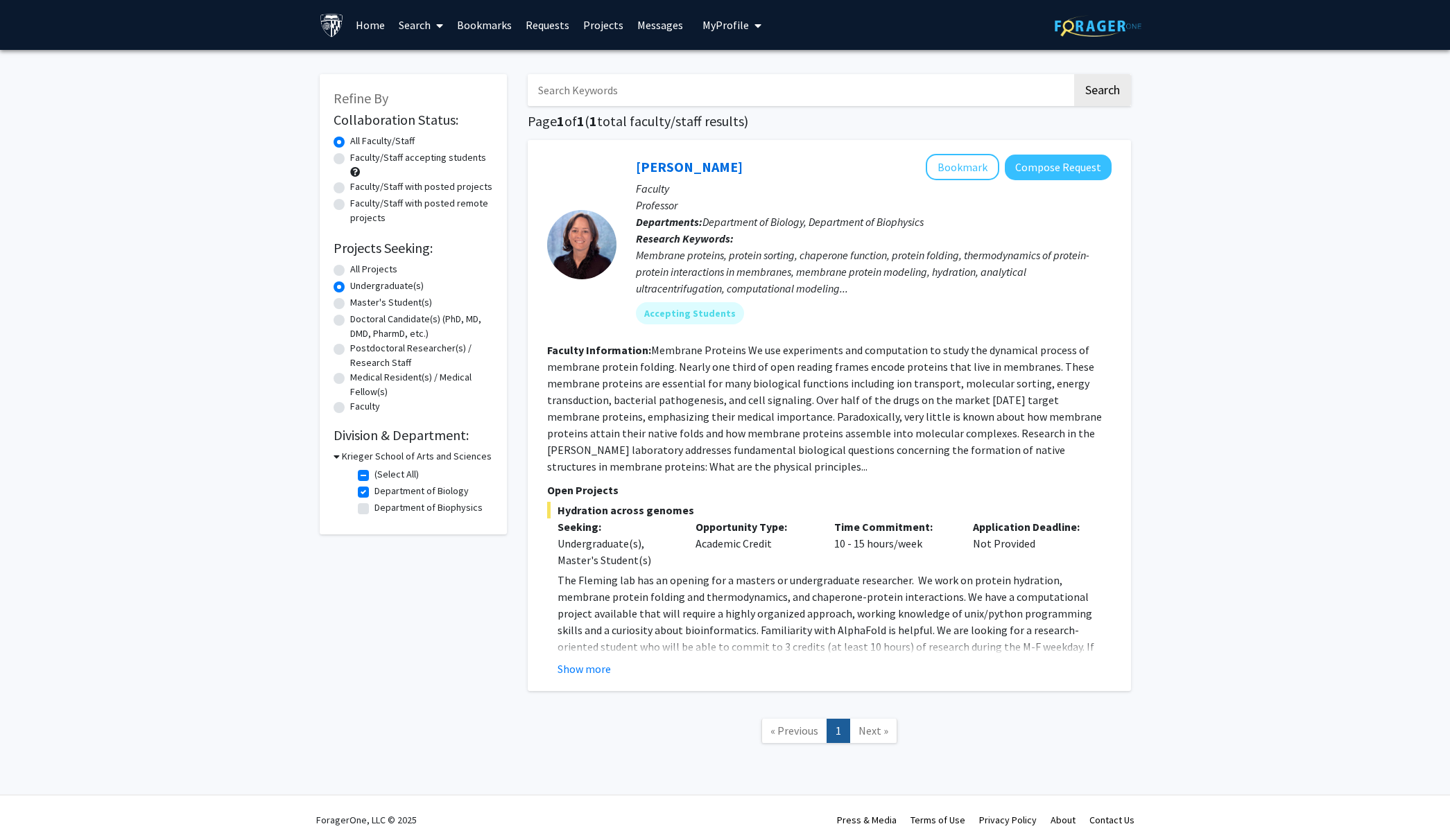
click at [871, 732] on span "Next »" at bounding box center [873, 730] width 30 height 14
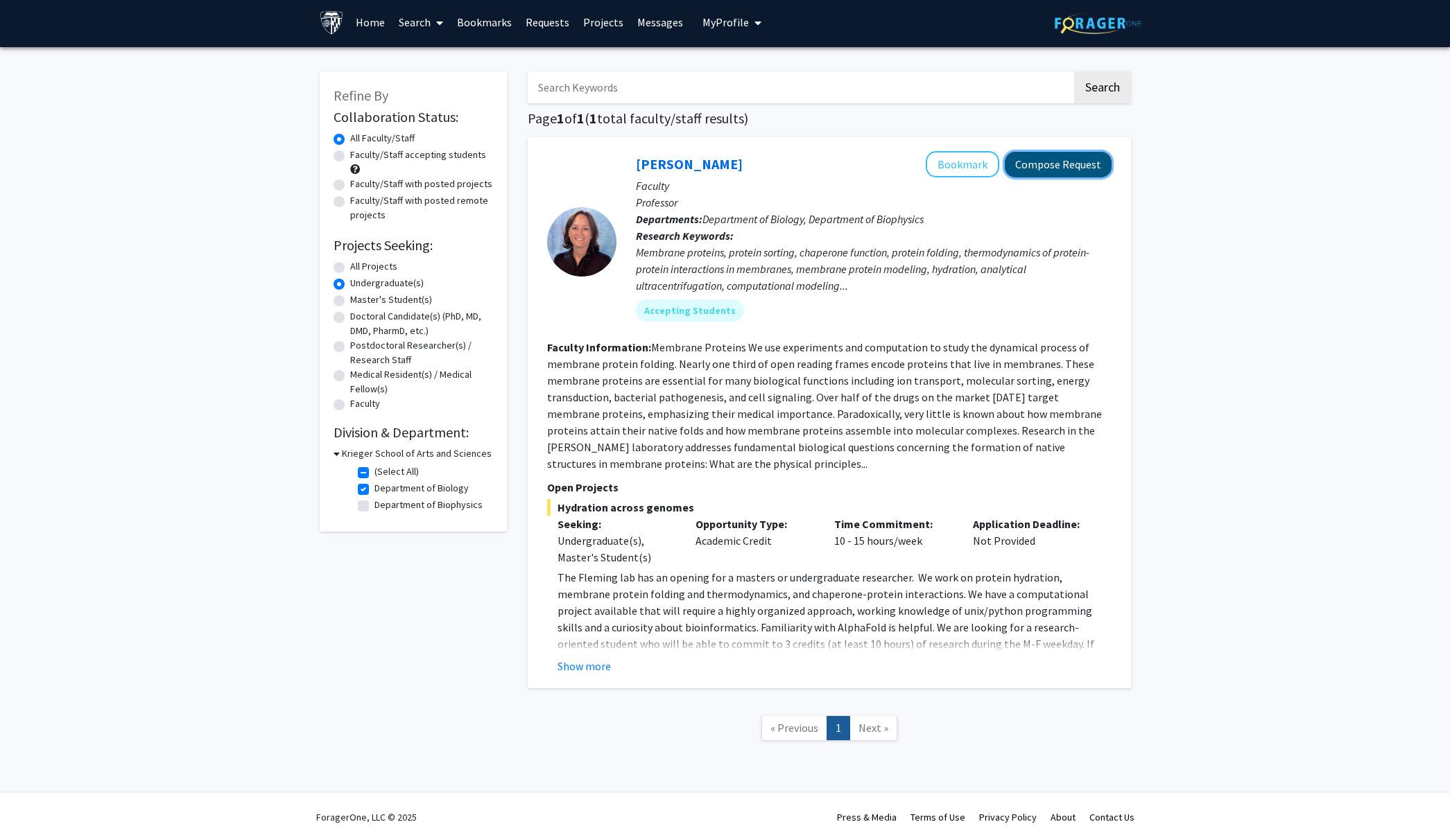
click at [1060, 157] on button "Compose Request" at bounding box center [1058, 164] width 107 height 25
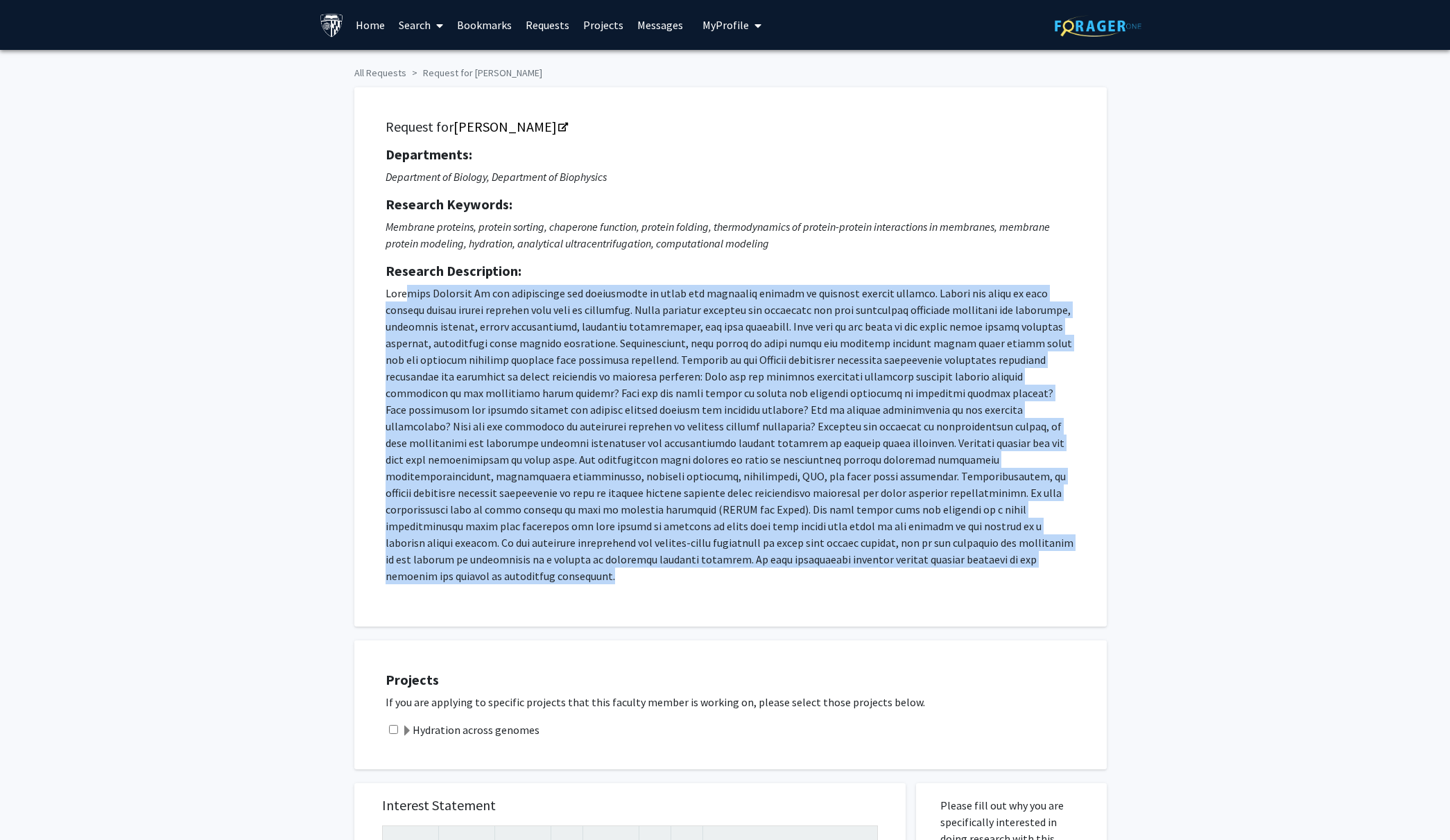
drag, startPoint x: 414, startPoint y: 293, endPoint x: 746, endPoint y: 561, distance: 426.7
click at [746, 563] on p at bounding box center [731, 434] width 690 height 299
click at [746, 561] on p at bounding box center [731, 434] width 690 height 299
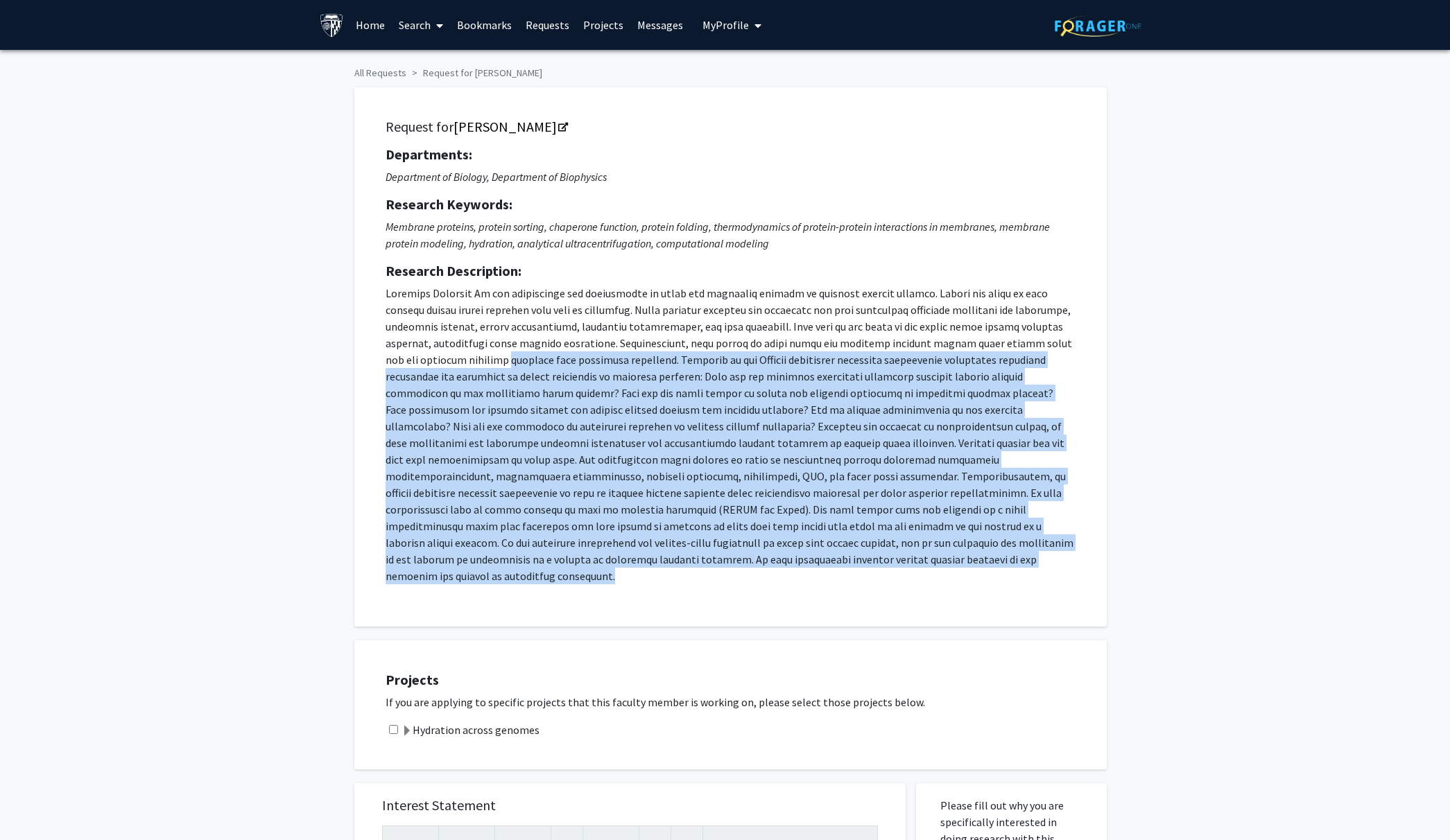
drag, startPoint x: 727, startPoint y: 565, endPoint x: 479, endPoint y: 358, distance: 323.0
click at [479, 358] on p at bounding box center [731, 434] width 690 height 299
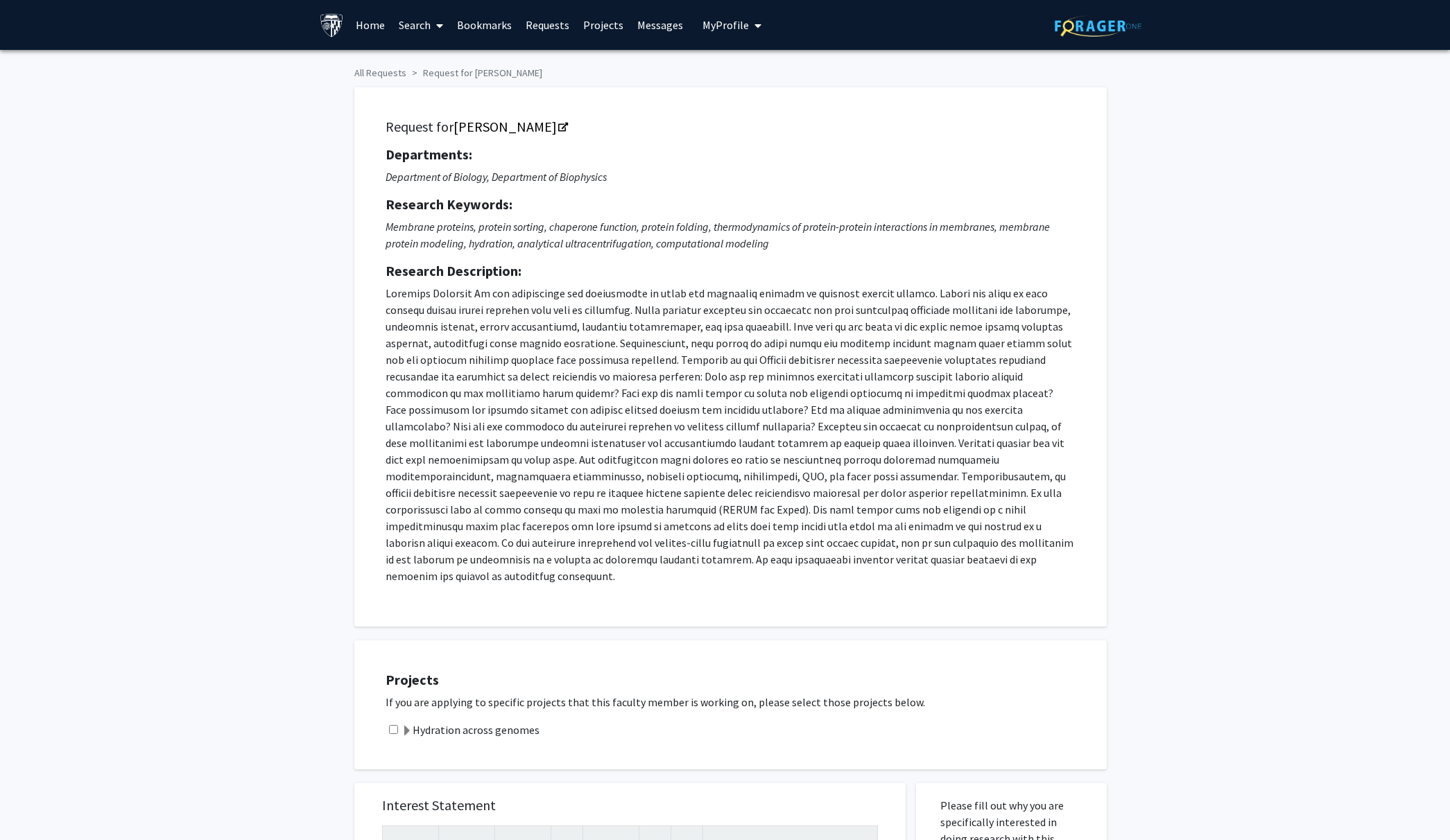
click at [499, 351] on p at bounding box center [731, 434] width 690 height 299
drag, startPoint x: 536, startPoint y: 338, endPoint x: 665, endPoint y: 427, distance: 156.7
click at [665, 427] on p at bounding box center [731, 434] width 690 height 299
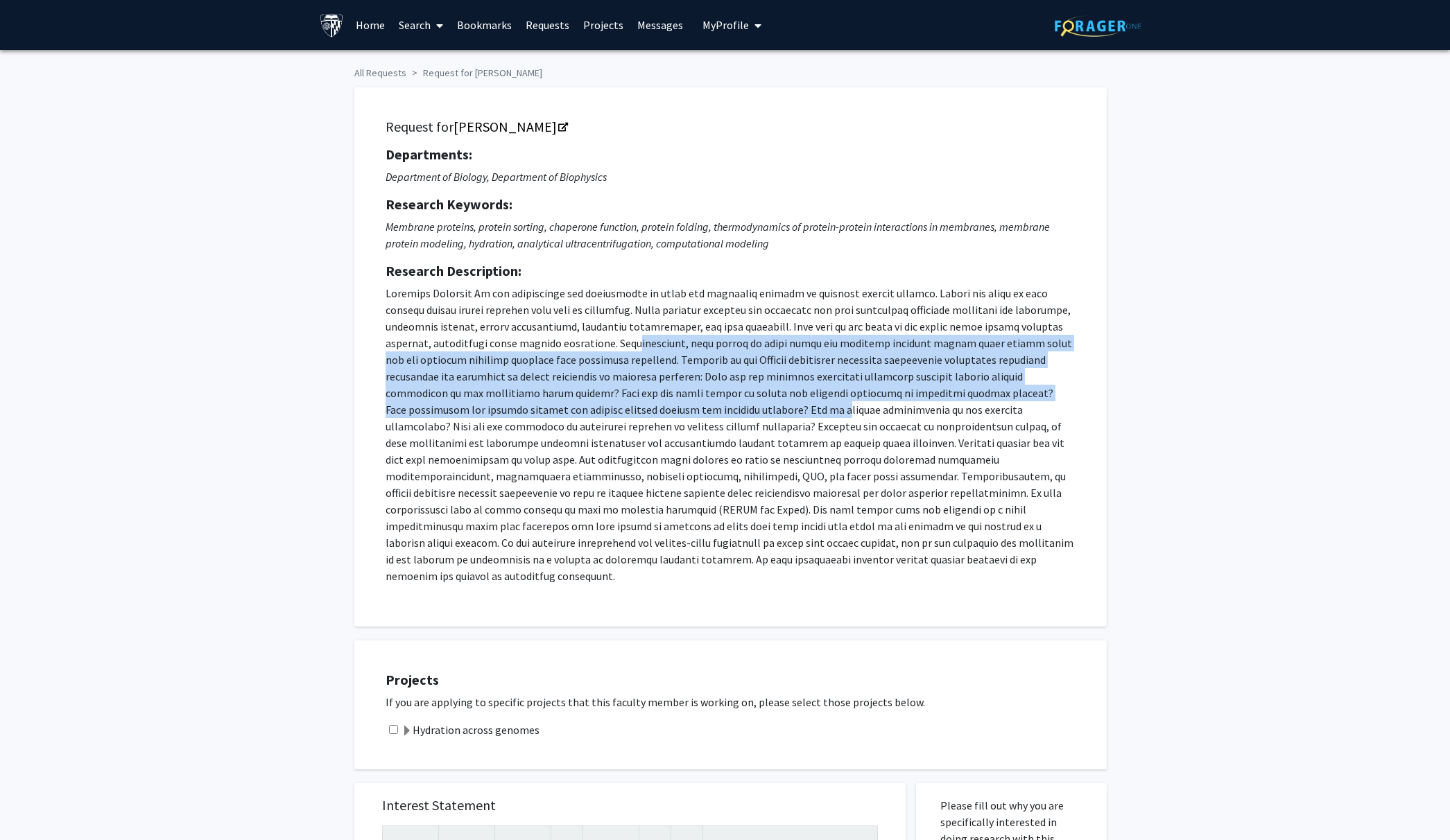
drag, startPoint x: 668, startPoint y: 415, endPoint x: 635, endPoint y: 334, distance: 87.5
click at [635, 334] on p at bounding box center [731, 434] width 690 height 299
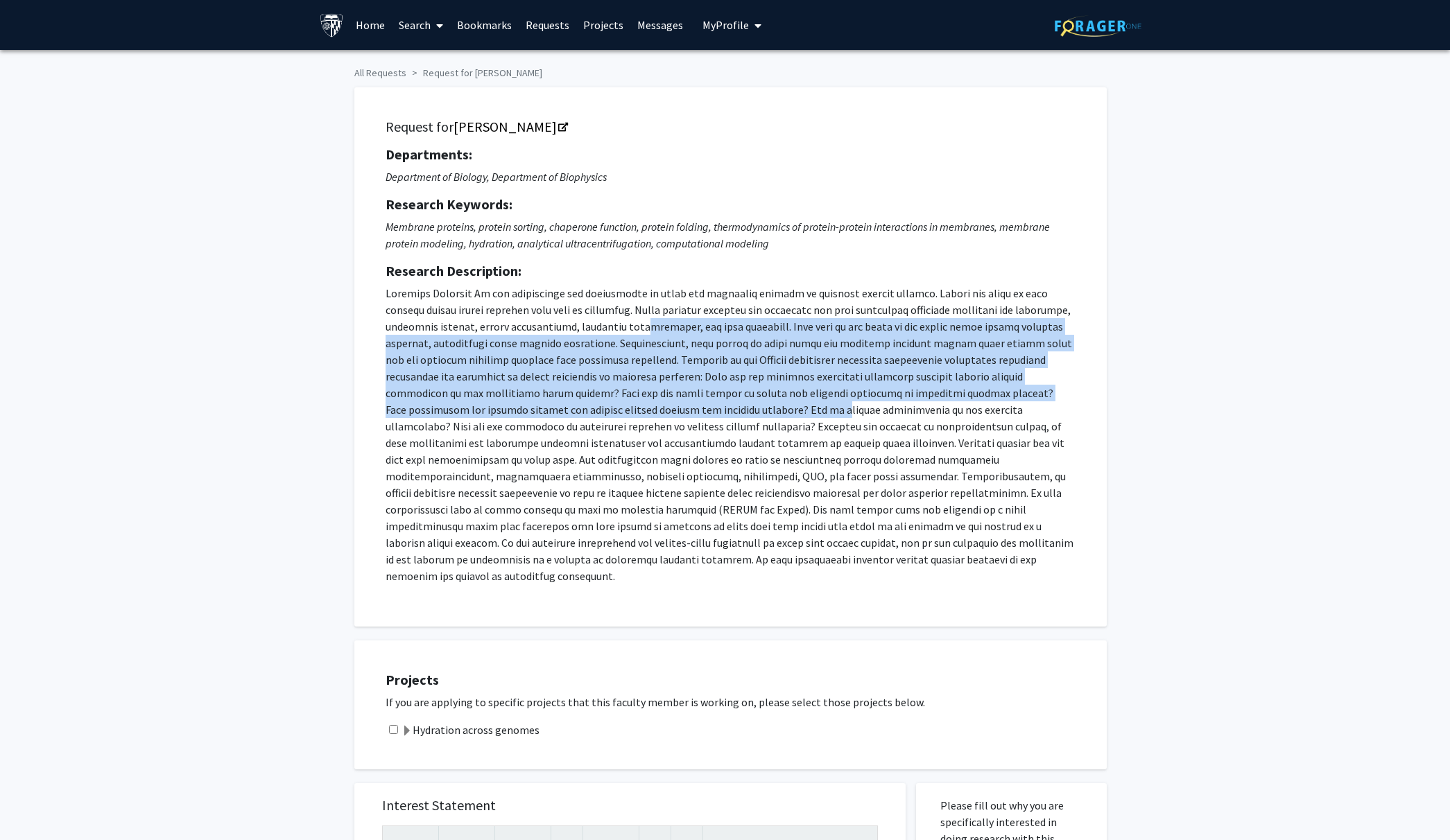
click at [635, 334] on p at bounding box center [731, 434] width 690 height 299
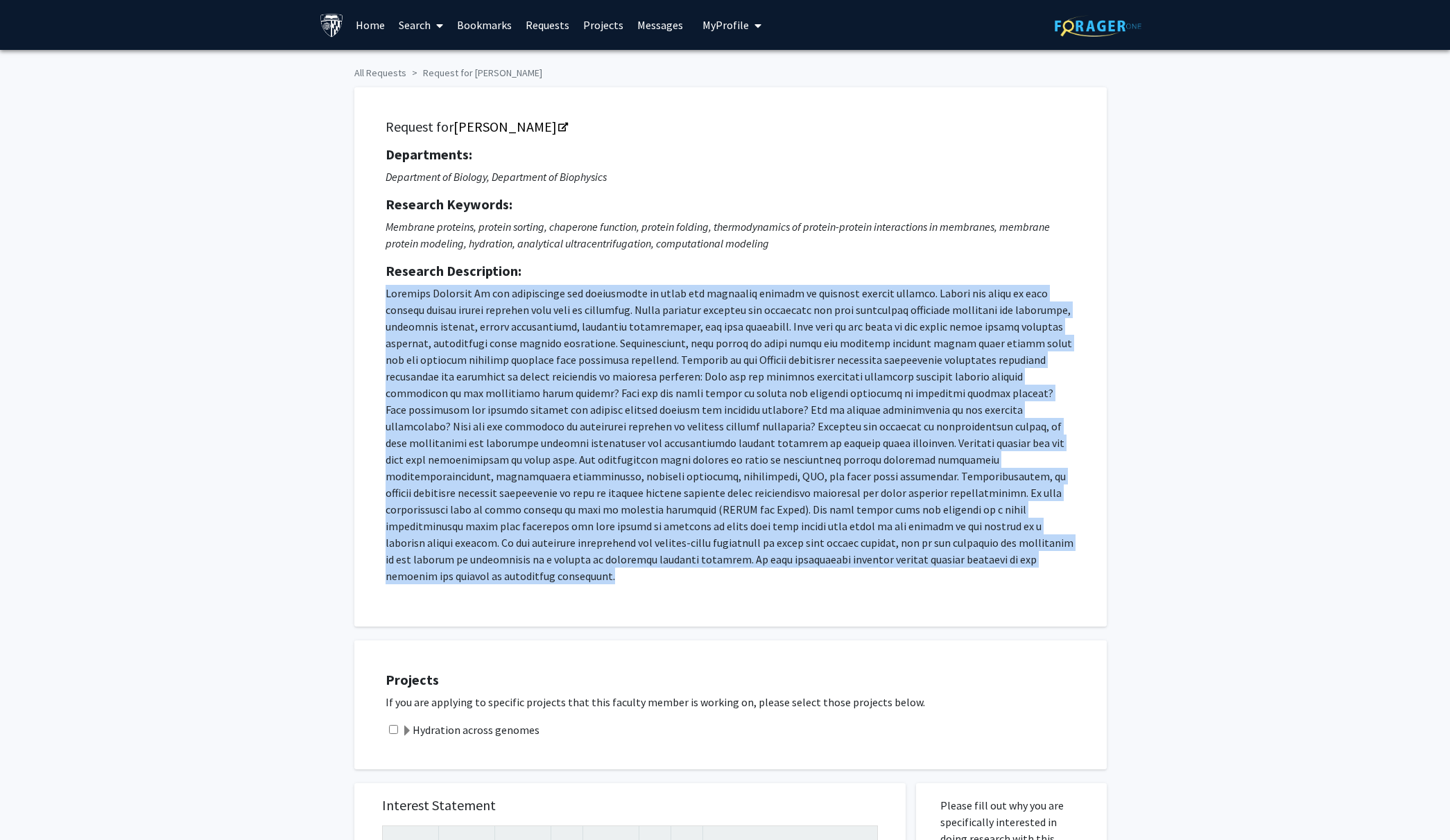
drag, startPoint x: 387, startPoint y: 294, endPoint x: 712, endPoint y: 573, distance: 428.3
click at [710, 575] on div "Request for Karen Fleming Departments: Department of Biology, Department of Bio…" at bounding box center [731, 356] width 718 height 505
copy p "Membrane Proteins We use experiments and computation to study the dynamical pro…"
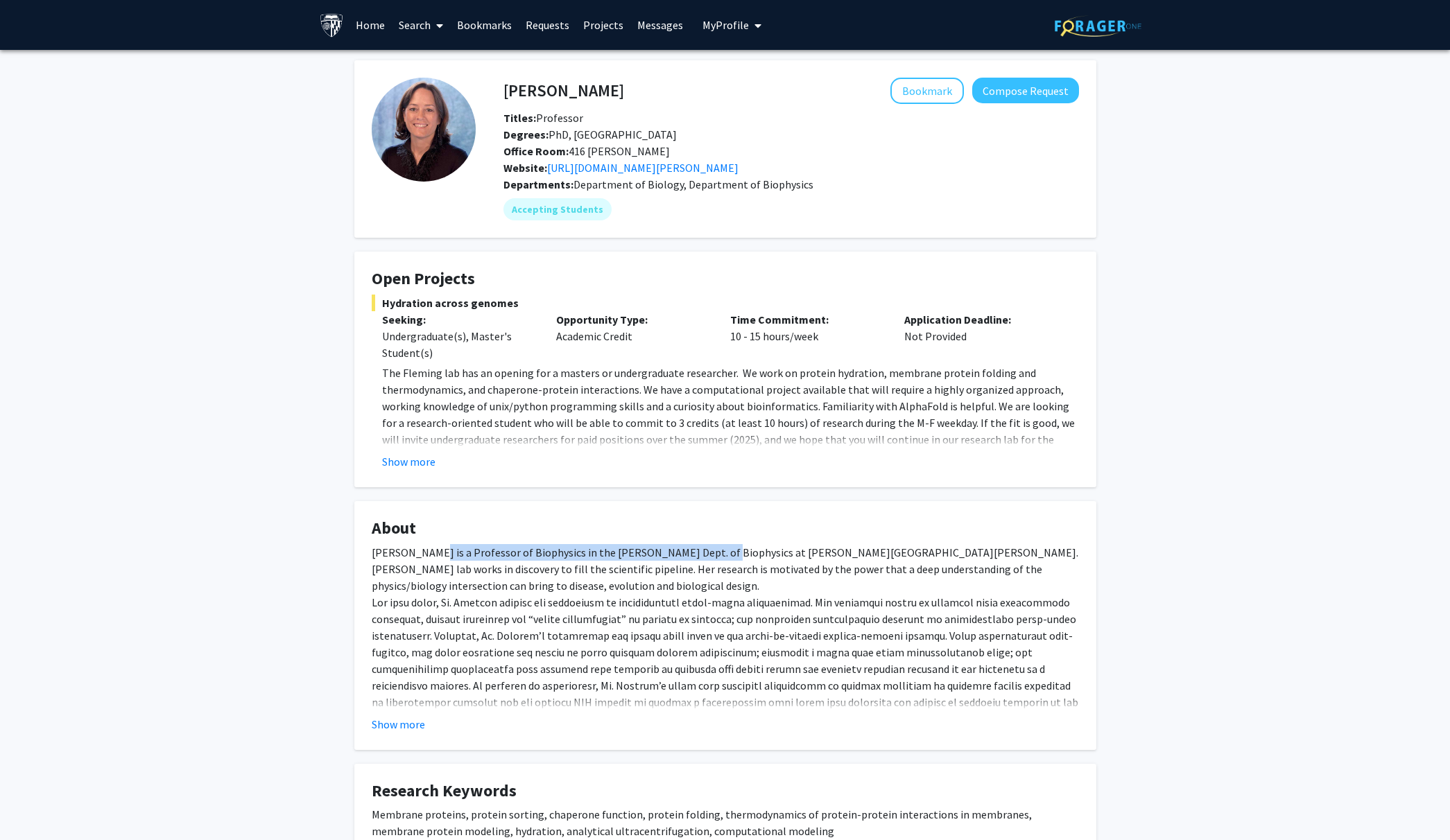
drag, startPoint x: 435, startPoint y: 551, endPoint x: 706, endPoint y: 556, distance: 271.0
click at [706, 556] on div "Karen Fleming is a Professor of Biophysics in the TC Jenkins Dept. of Biophysic…" at bounding box center [725, 677] width 707 height 266
